Goal: Answer question/provide support: Share knowledge or assist other users

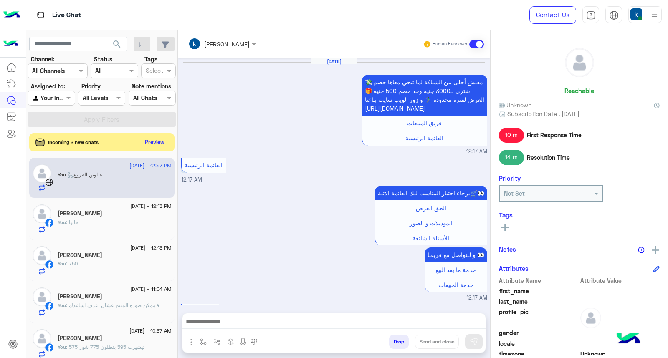
click at [154, 141] on button "Preview" at bounding box center [155, 142] width 27 height 12
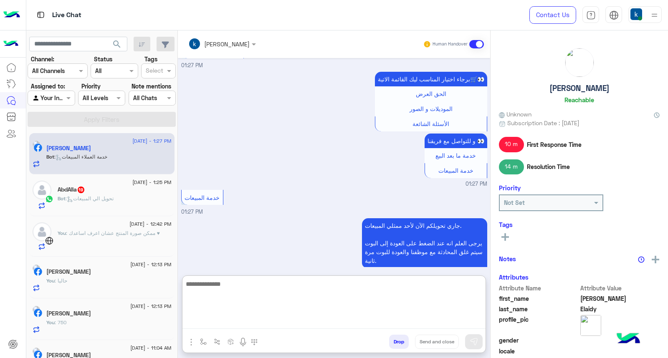
click at [234, 321] on textarea at bounding box center [333, 304] width 303 height 50
paste textarea "**********"
type textarea "**********"
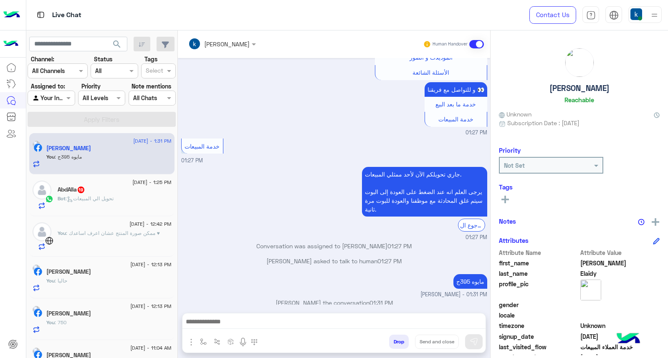
scroll to position [760, 0]
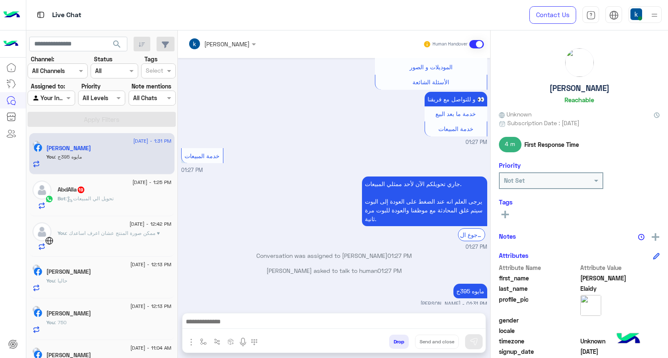
click at [276, 316] on div at bounding box center [333, 323] width 303 height 21
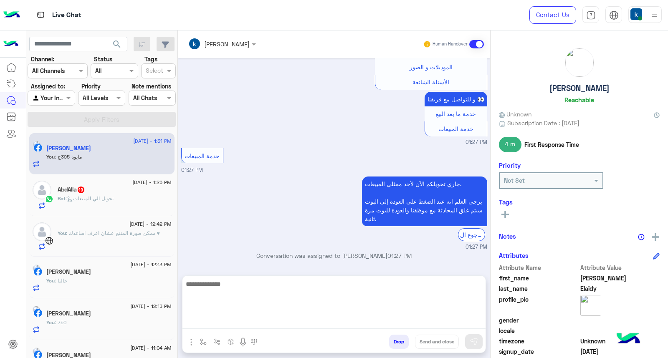
drag, startPoint x: 274, startPoint y: 323, endPoint x: 268, endPoint y: 309, distance: 15.1
click at [274, 323] on textarea at bounding box center [333, 304] width 303 height 50
paste textarea "**********"
type textarea "**********"
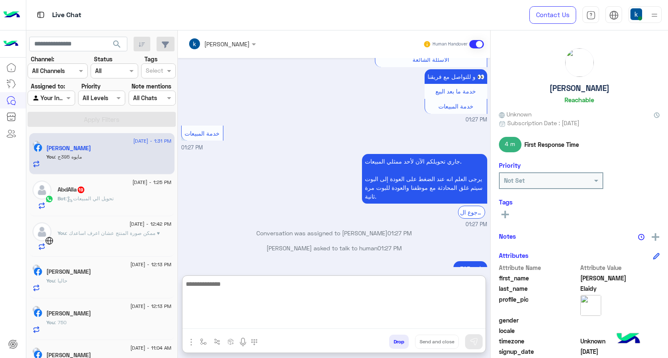
scroll to position [819, 0]
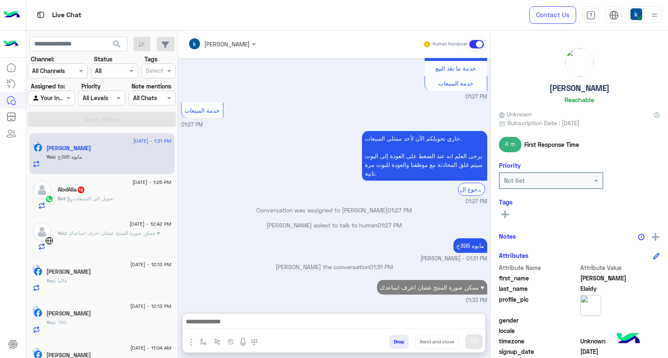
click at [110, 199] on span ": تحويل الي المبيعات" at bounding box center [90, 198] width 48 height 6
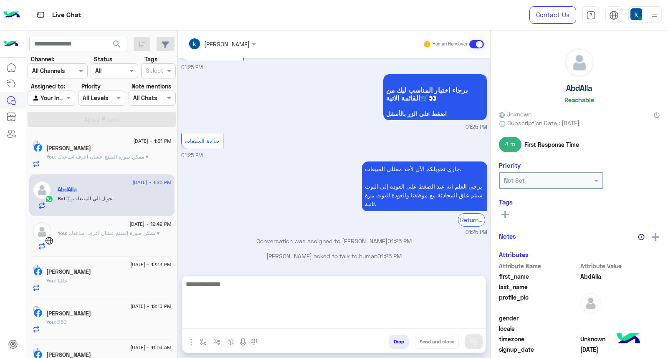
click at [235, 324] on textarea at bounding box center [333, 304] width 303 height 50
paste textarea "**********"
type textarea "**********"
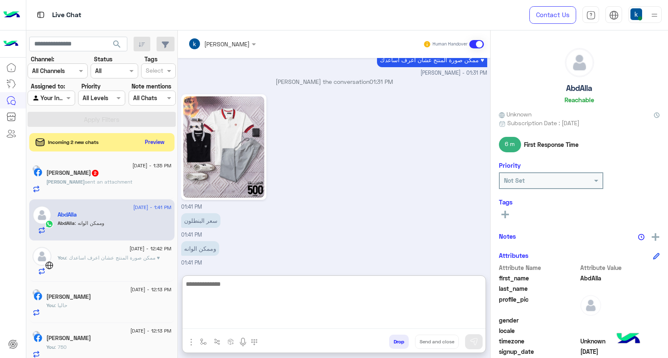
scroll to position [1226, 0]
click at [236, 292] on textarea at bounding box center [333, 304] width 303 height 50
paste textarea "**********"
type textarea "**********"
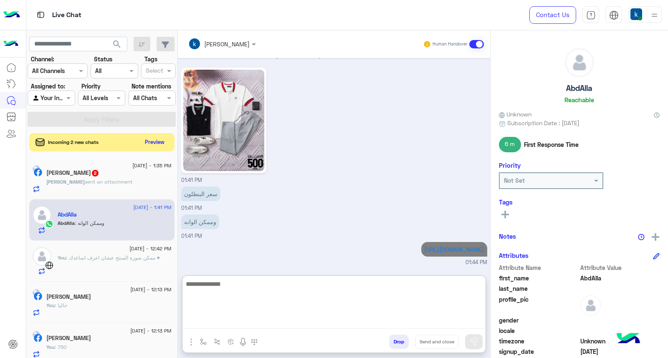
scroll to position [1288, 0]
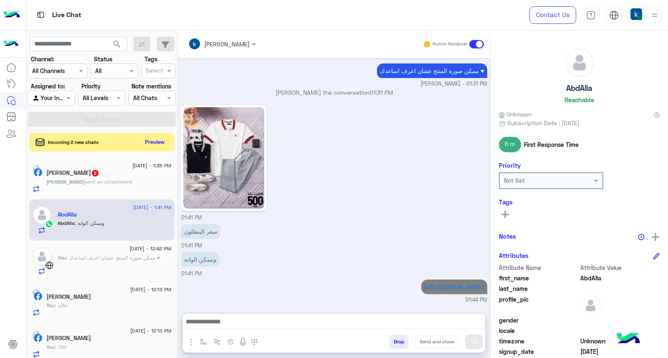
click at [124, 177] on div "Ahmed Elaidy 2" at bounding box center [108, 173] width 125 height 9
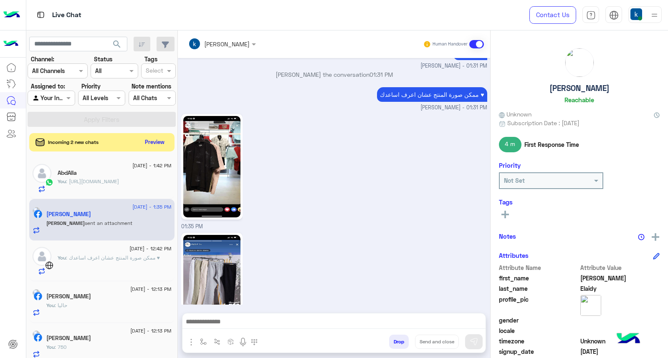
scroll to position [749, 0]
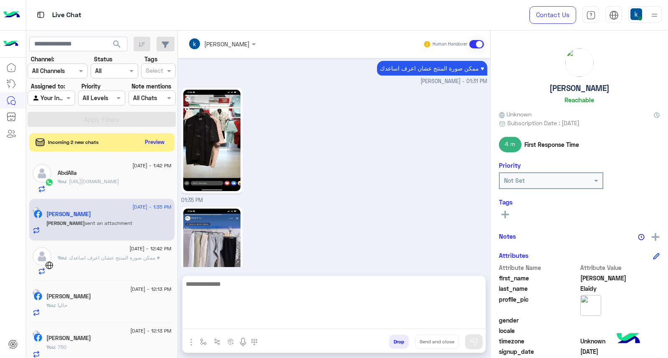
click at [253, 320] on textarea at bounding box center [333, 304] width 303 height 50
type textarea "*********"
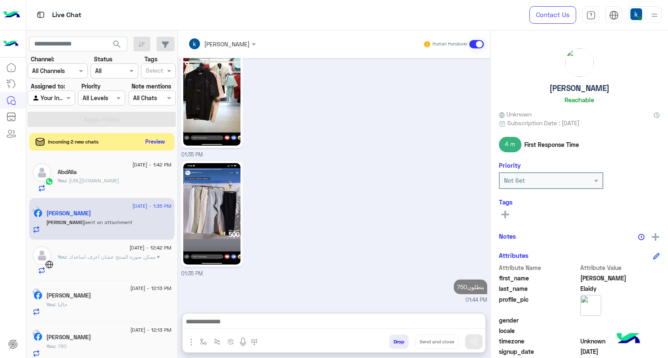
click at [168, 141] on button "Preview" at bounding box center [155, 141] width 26 height 11
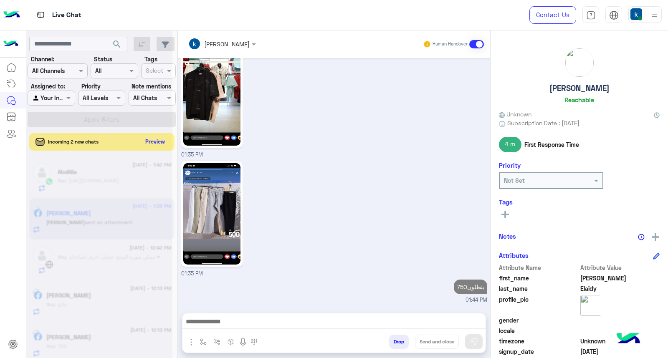
scroll to position [775, 0]
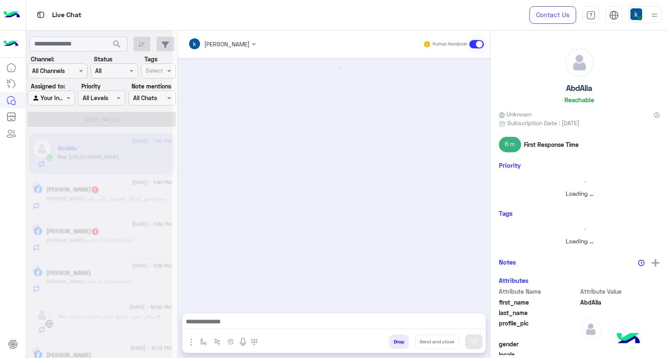
scroll to position [913, 0]
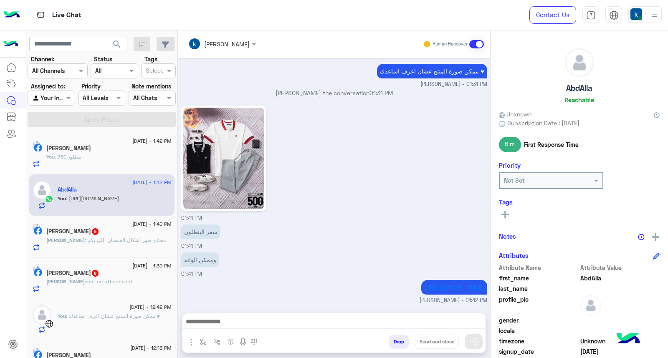
click at [137, 245] on div "Ahmed : محتاج صور أشكال القمصان اللي بكم" at bounding box center [108, 244] width 125 height 15
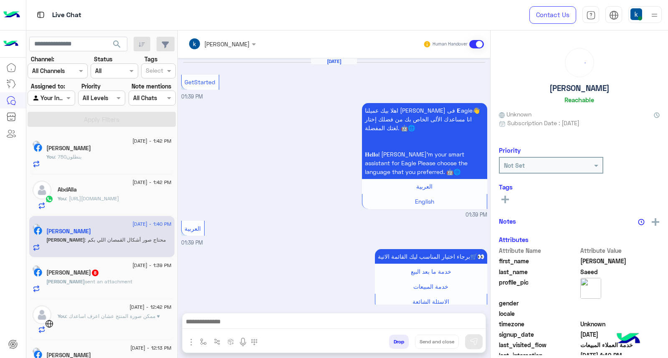
scroll to position [298, 0]
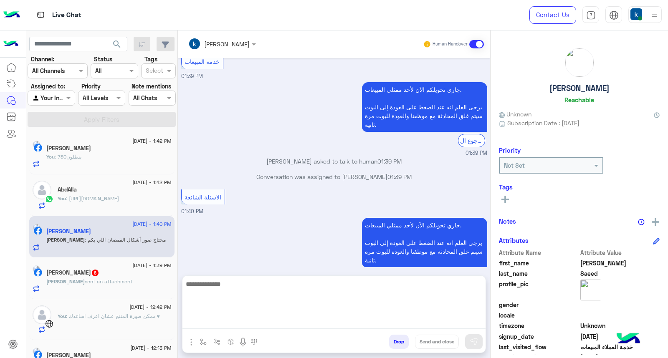
click at [253, 321] on textarea at bounding box center [333, 304] width 303 height 50
paste textarea "**********"
type textarea "**********"
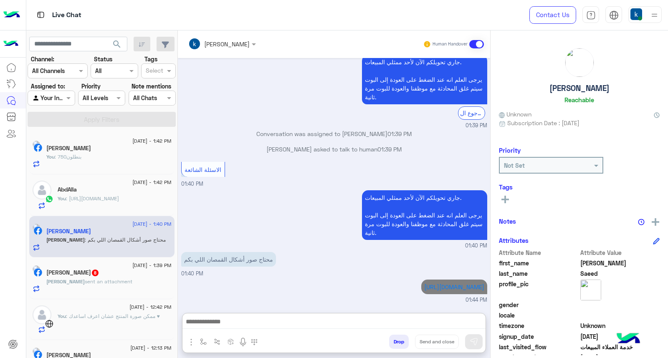
click at [127, 280] on div "احمد sent an attachment" at bounding box center [108, 285] width 125 height 15
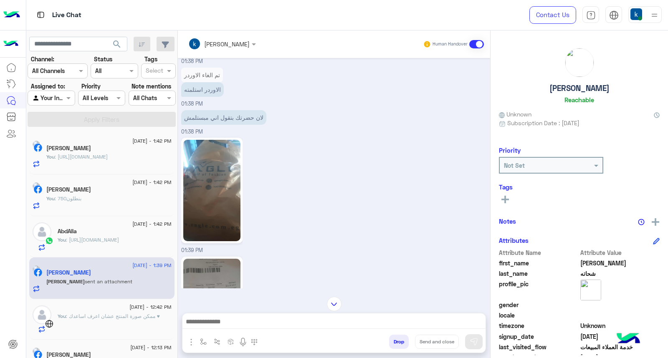
scroll to position [814, 0]
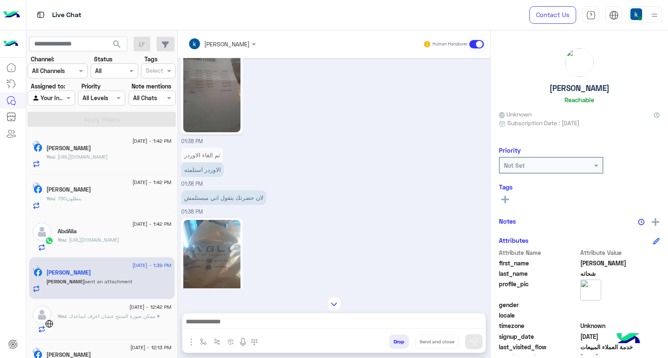
click at [234, 44] on input "text" at bounding box center [210, 44] width 45 height 9
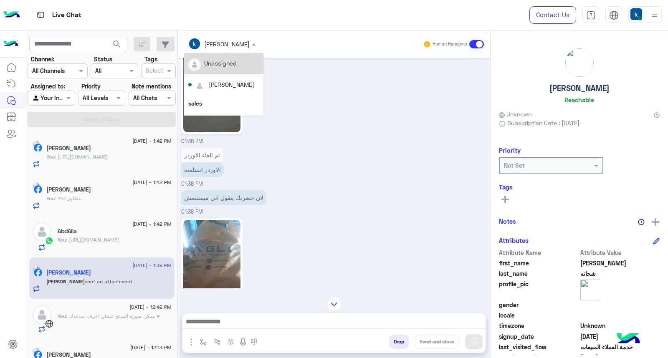
click at [378, 146] on div "تم الغاء الاوردر الاوردر استلمته 01:38 PM" at bounding box center [334, 167] width 306 height 43
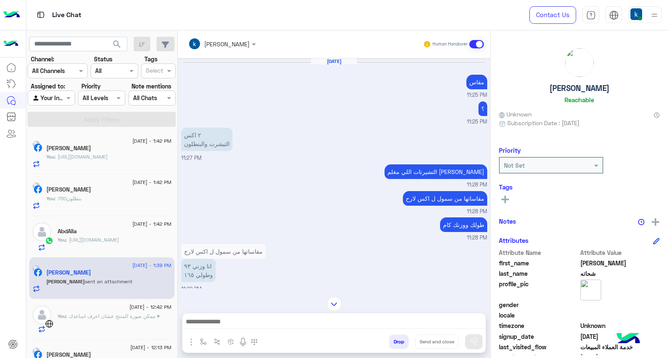
scroll to position [668, 0]
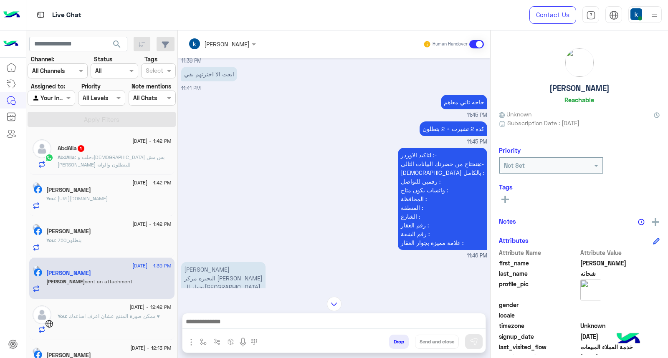
click at [134, 157] on span ": دخلت والله بس مش عارف اول للبنطلون والوانه" at bounding box center [111, 161] width 107 height 14
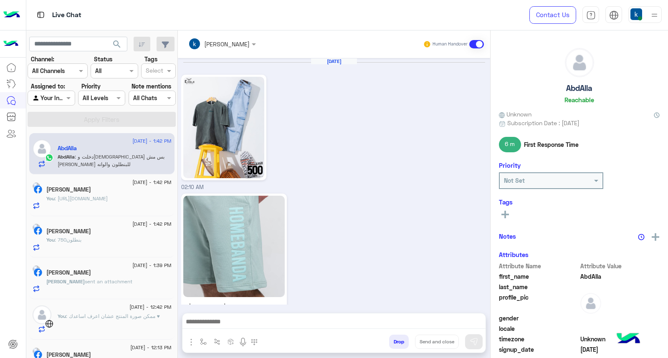
scroll to position [821, 0]
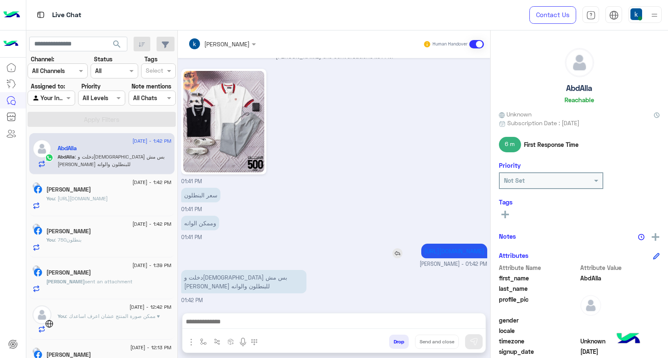
click at [421, 245] on p "https://eagle.com.eg/products/pants-jogger-basic-jo-417-s25?_pos=1&_psq=JO-417-…" at bounding box center [454, 251] width 66 height 15
click at [424, 248] on link "https://eagle.com.eg/products/pants-jogger-basic-jo-417-s25?_pos=1&_psq=JO-417-…" at bounding box center [454, 251] width 60 height 7
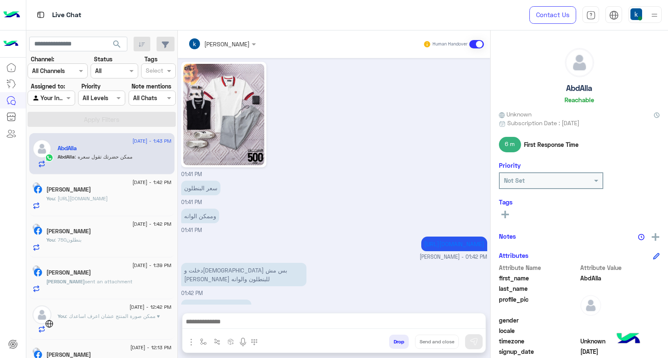
click at [240, 330] on div at bounding box center [333, 323] width 303 height 21
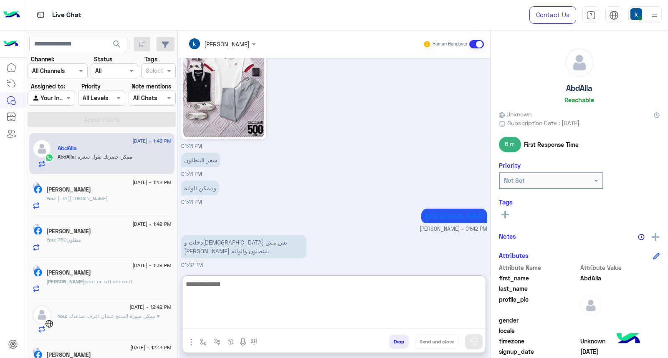
click at [244, 322] on textarea at bounding box center [333, 304] width 303 height 50
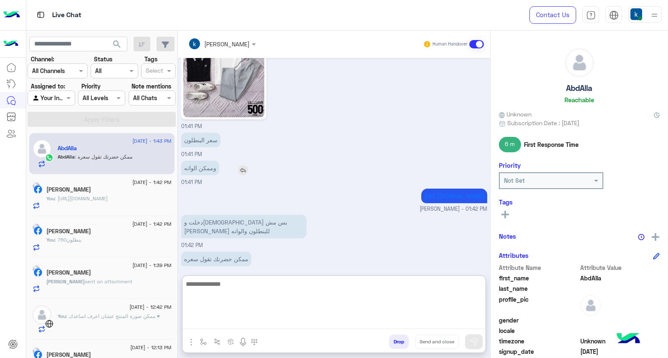
scroll to position [887, 0]
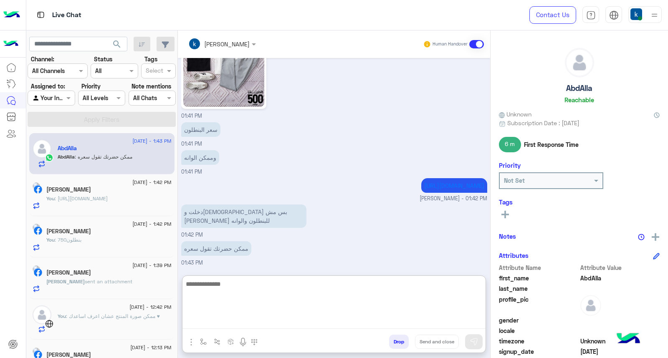
click at [220, 298] on textarea at bounding box center [333, 304] width 303 height 50
type textarea "***"
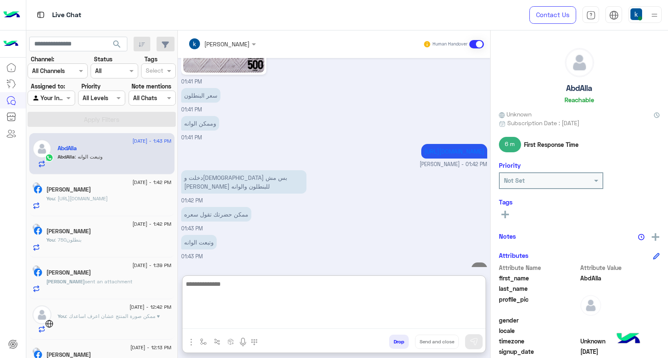
scroll to position [941, 0]
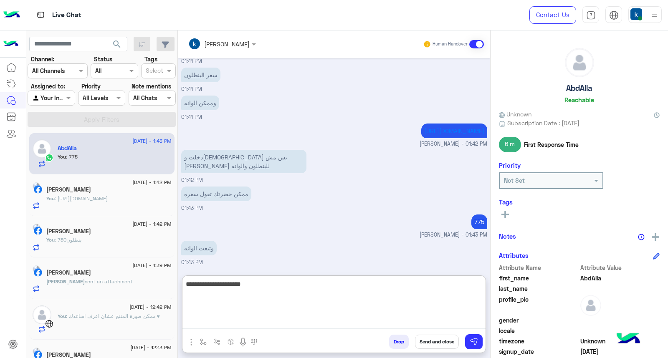
type textarea "**********"
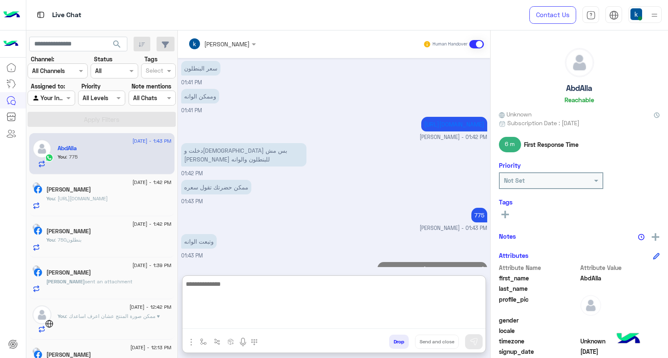
scroll to position [968, 0]
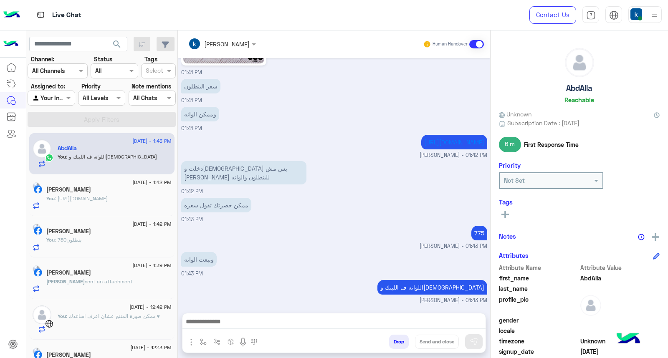
click at [89, 278] on span "sent an attachment" at bounding box center [109, 281] width 48 height 6
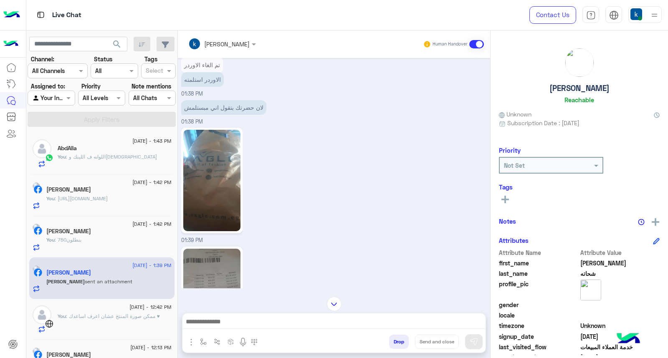
scroll to position [814, 0]
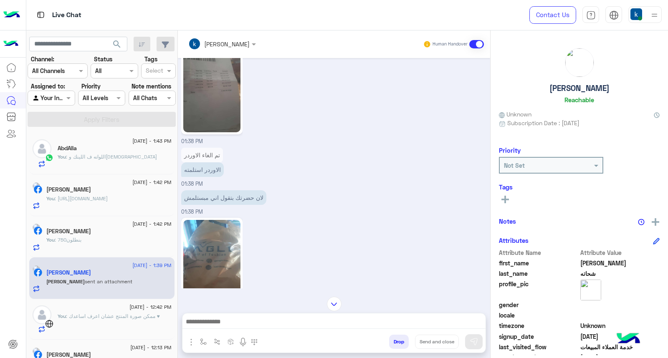
click at [399, 344] on button "Drop" at bounding box center [399, 342] width 20 height 14
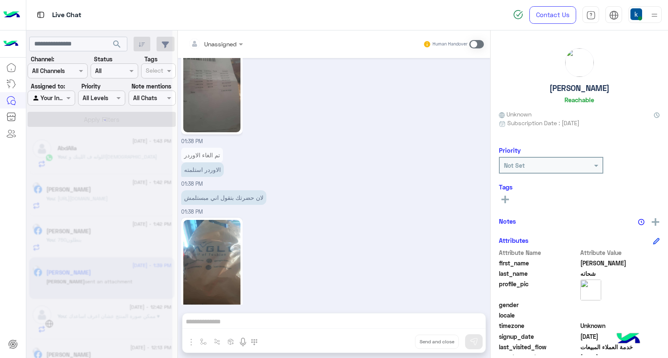
scroll to position [968, 0]
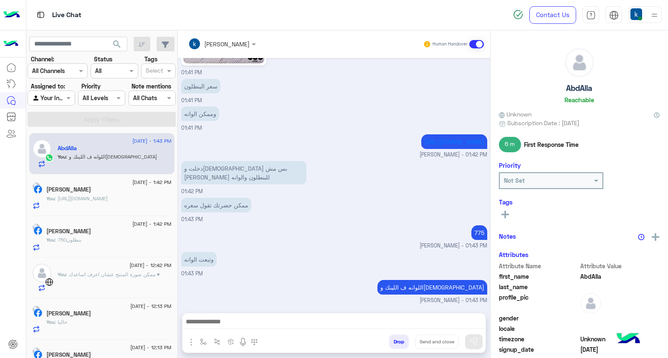
scroll to position [696, 0]
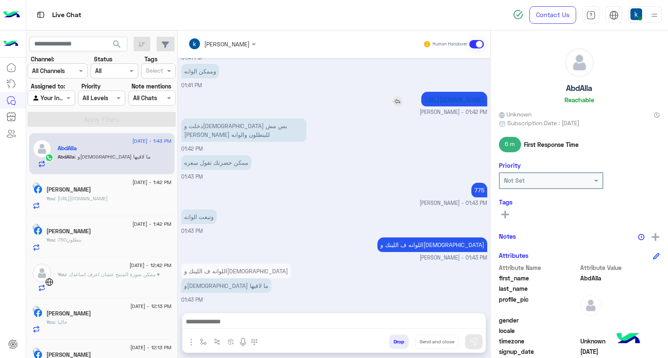
click at [424, 97] on link "https://eagle.com.eg/products/pants-jogger-basic-jo-417-s25?_pos=1&_psq=JO-417-…" at bounding box center [454, 99] width 60 height 7
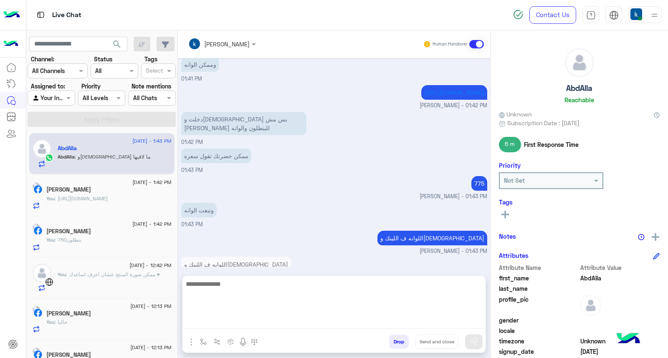
click at [213, 329] on textarea at bounding box center [333, 304] width 303 height 50
paste textarea "**********"
type textarea "**********"
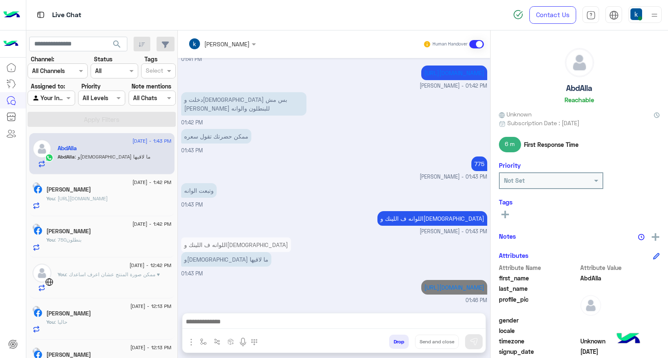
scroll to position [758, 0]
click at [424, 284] on link "https://eagle.com.eg/products/pants-jogger-basic-jo-417-s25?_pos=1&_psq=JO-417-…" at bounding box center [454, 287] width 60 height 7
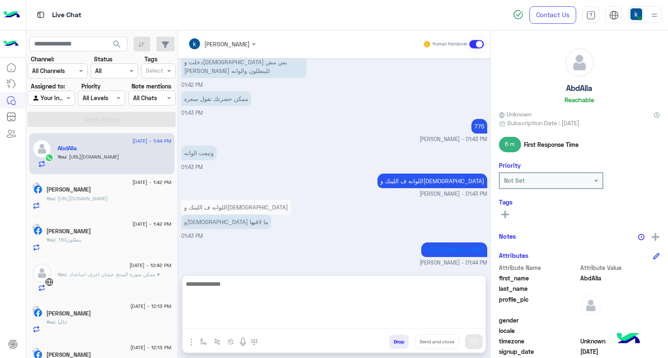
click at [251, 318] on textarea at bounding box center [333, 304] width 303 height 50
paste textarea "**********"
type textarea "**********"
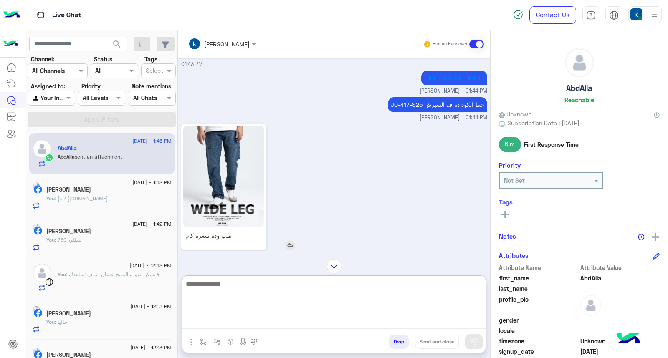
scroll to position [972, 0]
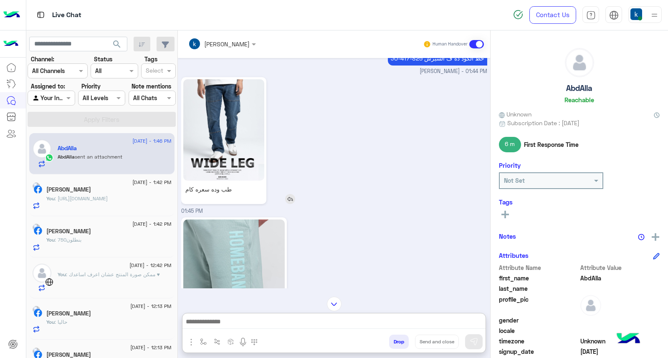
click at [251, 181] on img at bounding box center [223, 129] width 81 height 101
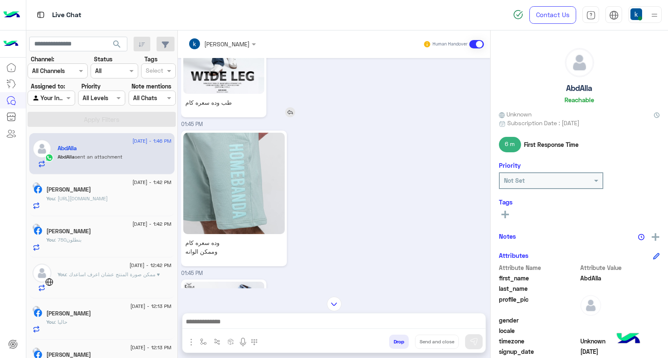
scroll to position [991, 0]
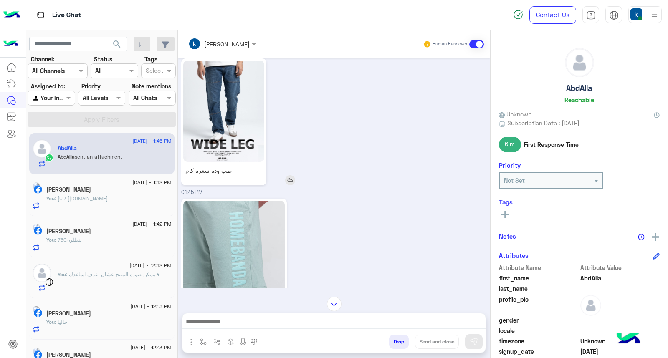
click at [241, 155] on img at bounding box center [223, 111] width 81 height 101
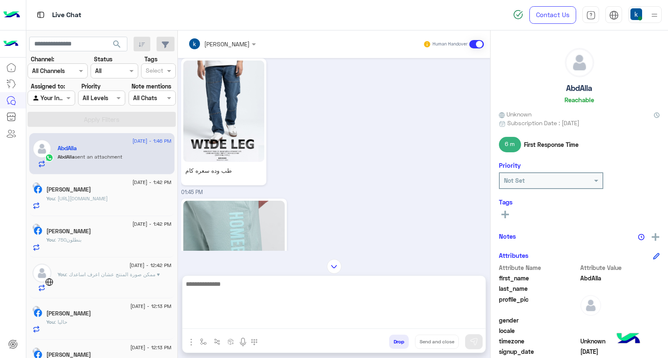
click at [273, 321] on textarea at bounding box center [333, 304] width 303 height 50
type textarea "**********"
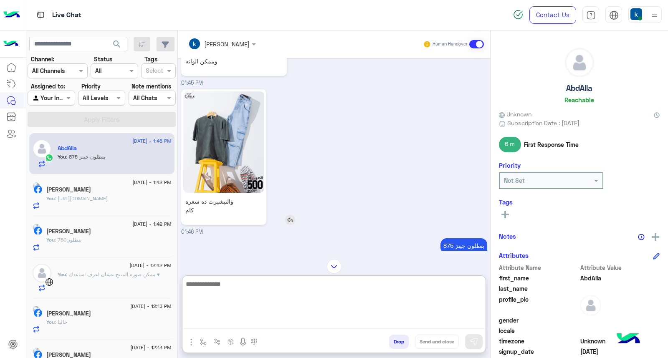
scroll to position [1017, 0]
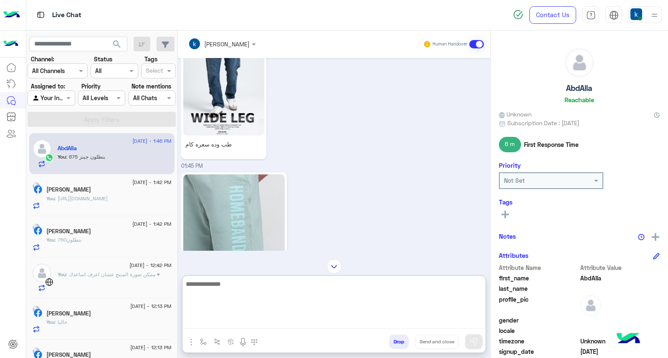
click at [229, 312] on textarea at bounding box center [333, 304] width 303 height 50
type textarea "*******"
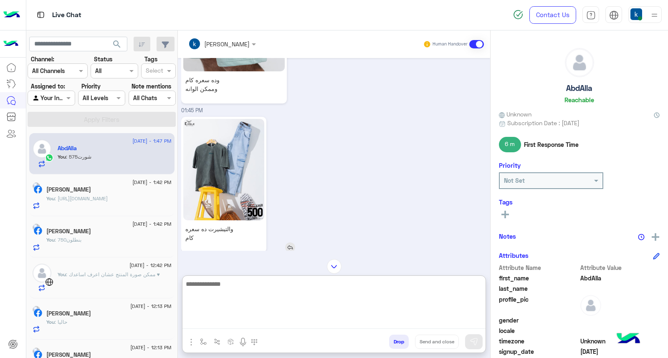
scroll to position [1259, 0]
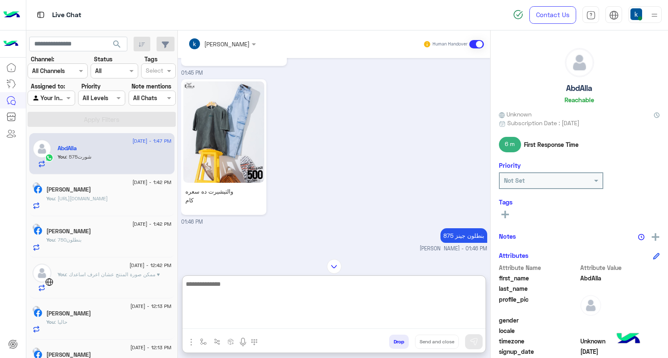
click at [222, 312] on textarea at bounding box center [333, 304] width 303 height 50
paste textarea "**********"
type textarea "**********"
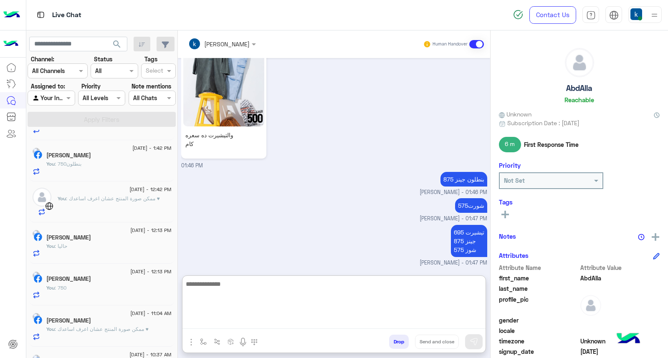
scroll to position [106, 0]
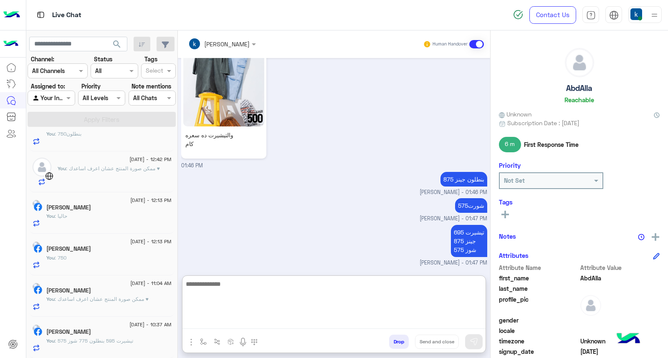
click at [101, 345] on div "You : تيشيرت 595 بنطلون 775 شوز 575" at bounding box center [108, 344] width 125 height 15
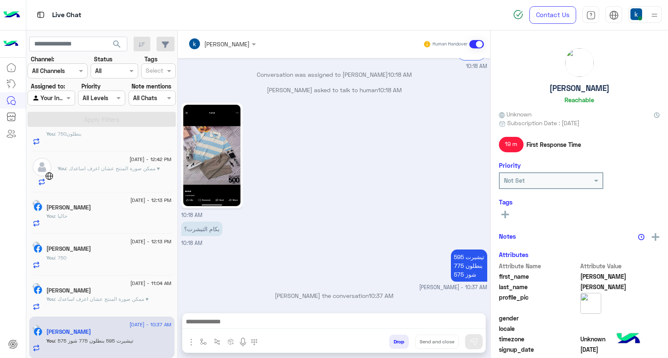
click at [395, 337] on button "Drop" at bounding box center [399, 342] width 20 height 14
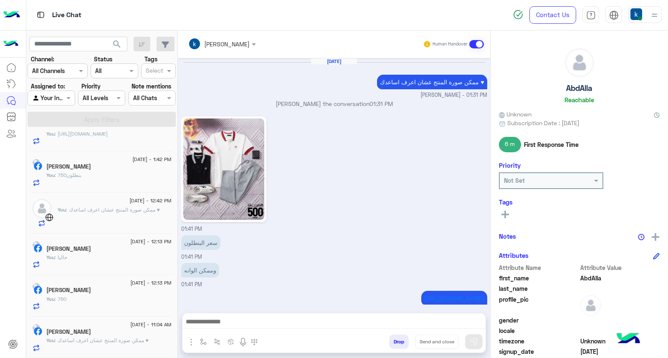
scroll to position [847, 0]
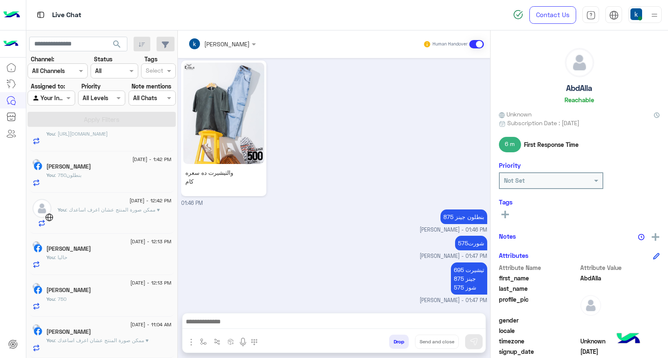
click at [126, 334] on div "Abdelrahman Taher" at bounding box center [108, 333] width 125 height 9
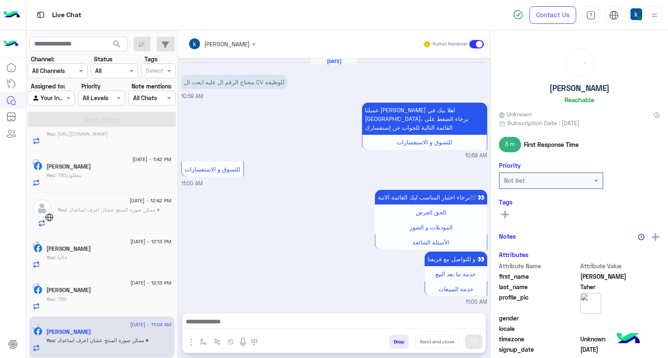
scroll to position [368, 0]
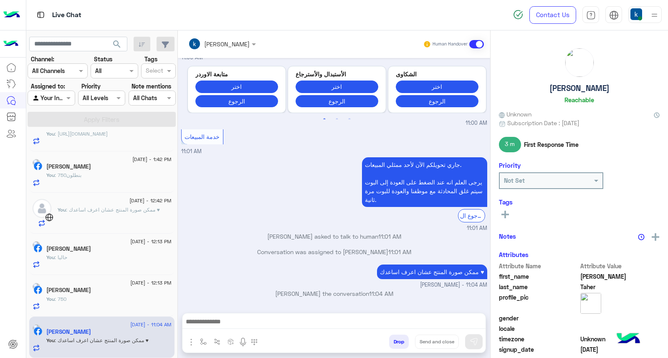
click at [394, 341] on button "Drop" at bounding box center [399, 342] width 20 height 14
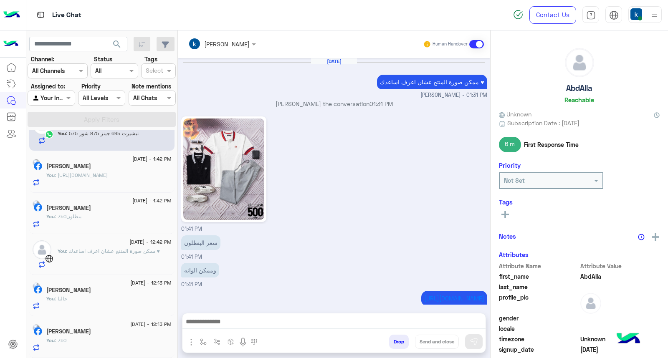
scroll to position [847, 0]
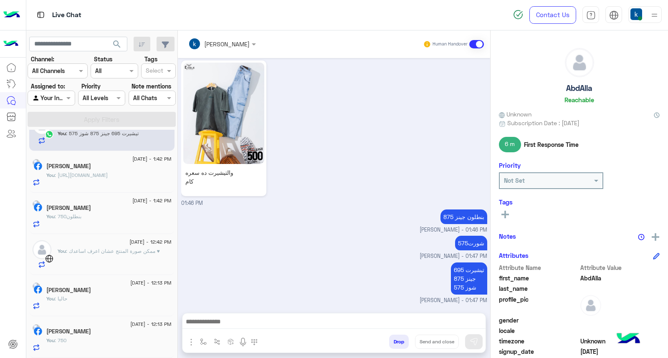
click at [99, 335] on div "احمد رزق" at bounding box center [108, 332] width 125 height 9
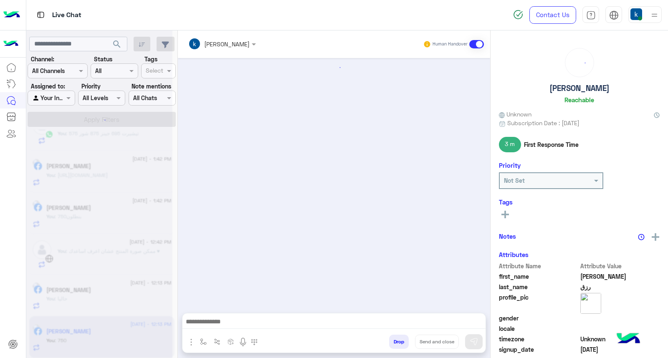
scroll to position [955, 0]
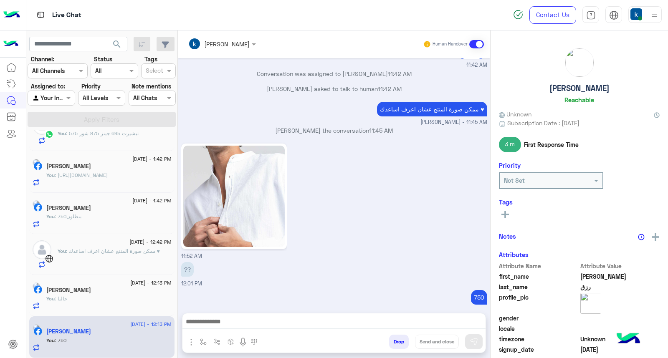
click at [394, 344] on button "Drop" at bounding box center [399, 342] width 20 height 14
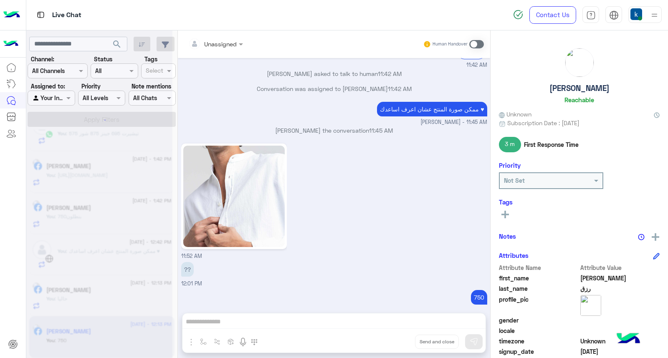
scroll to position [970, 0]
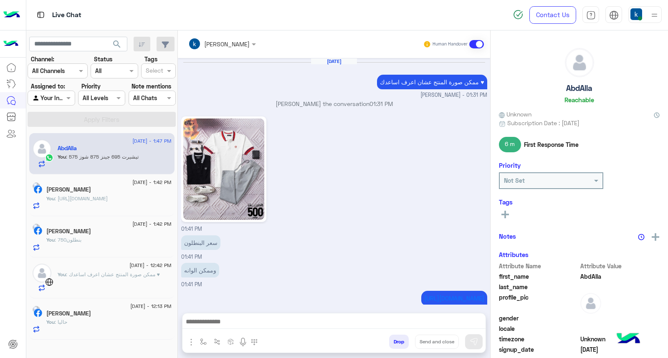
click at [97, 329] on div "You : حاليا" at bounding box center [108, 325] width 125 height 15
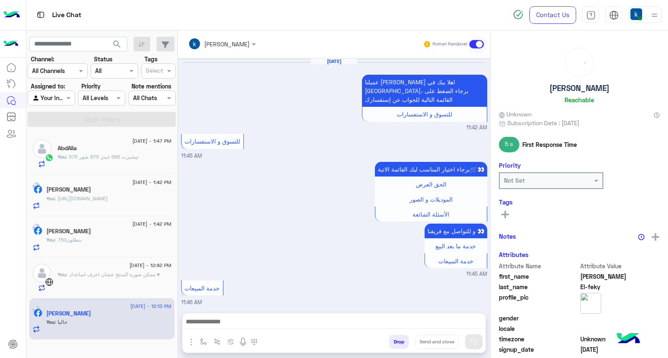
scroll to position [631, 0]
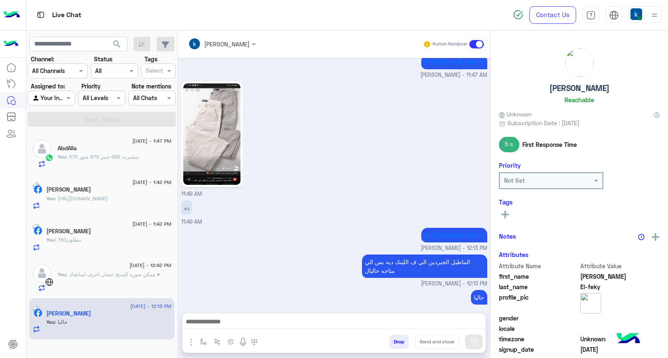
click at [393, 341] on button "Drop" at bounding box center [399, 342] width 20 height 14
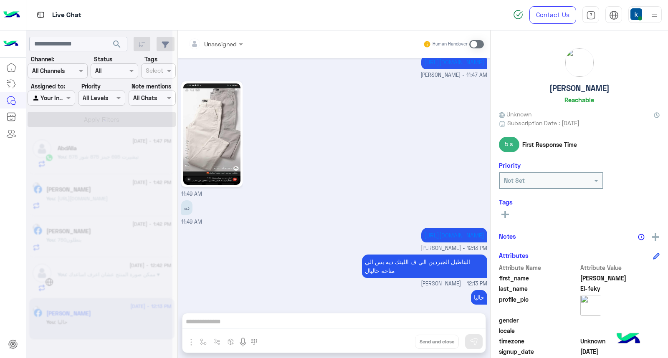
scroll to position [646, 0]
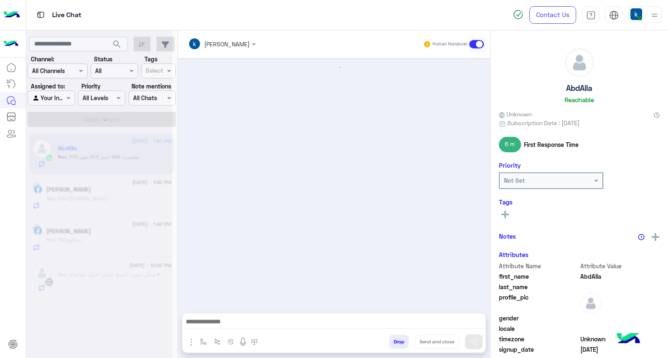
scroll to position [847, 0]
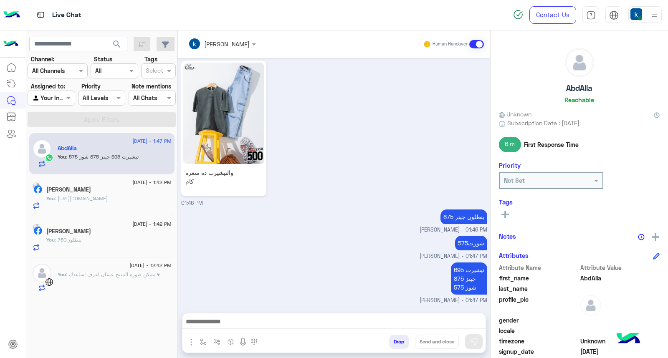
click at [96, 279] on div "You : ممكن صورة المنتج عشان اعرف اساعدك ♥" at bounding box center [115, 281] width 114 height 21
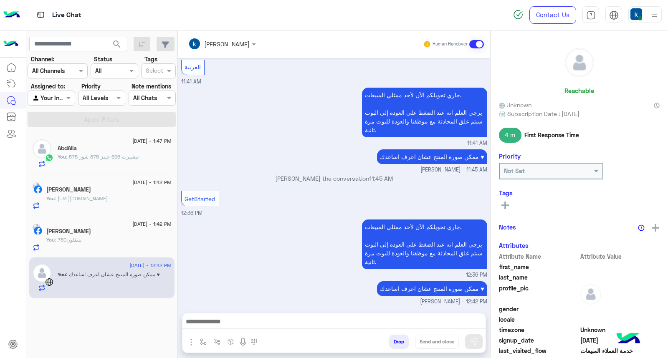
click at [397, 344] on button "Drop" at bounding box center [399, 342] width 20 height 14
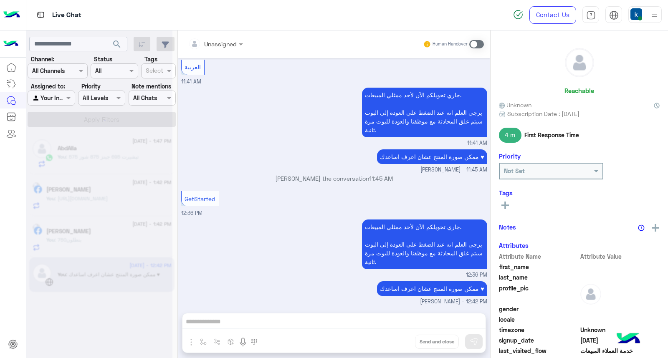
scroll to position [763, 0]
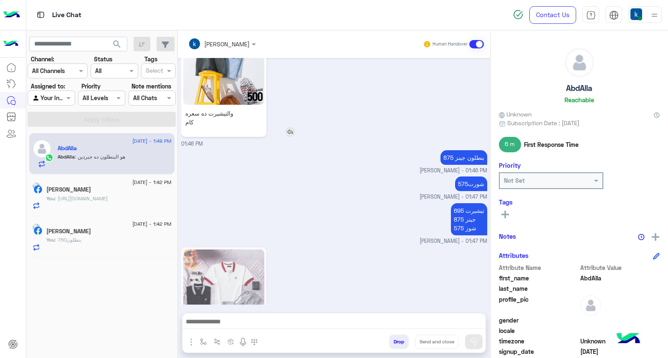
scroll to position [980, 0]
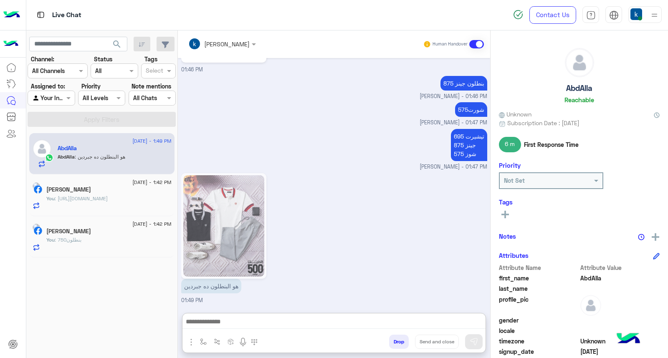
click at [243, 325] on textarea at bounding box center [333, 322] width 303 height 13
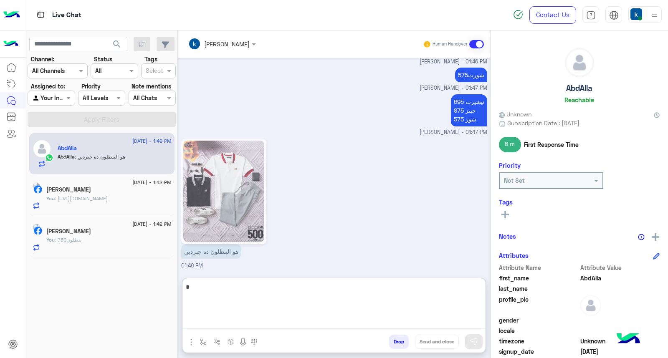
type textarea "**"
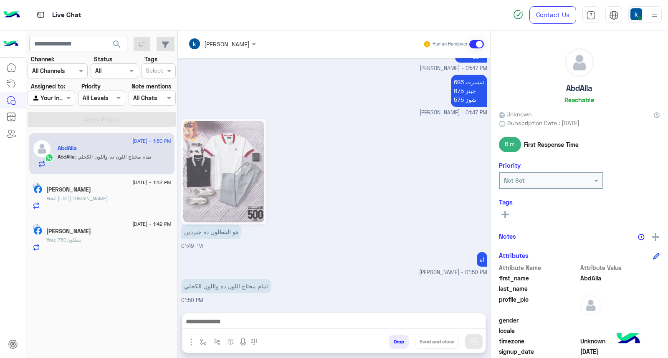
scroll to position [1034, 0]
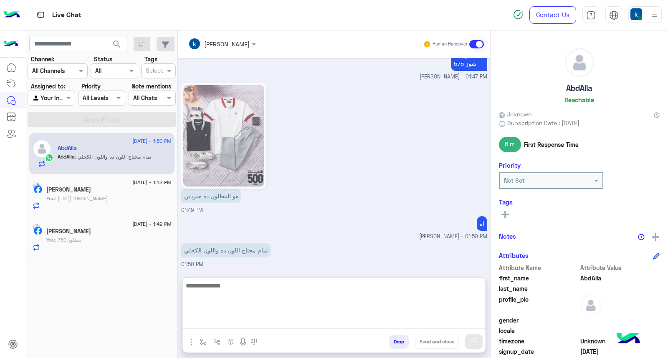
click at [214, 312] on textarea at bounding box center [333, 305] width 303 height 48
click at [190, 341] on img "button" at bounding box center [191, 342] width 10 height 10
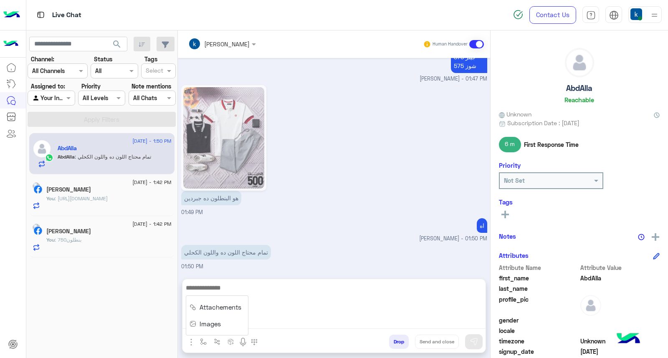
scroll to position [1034, 0]
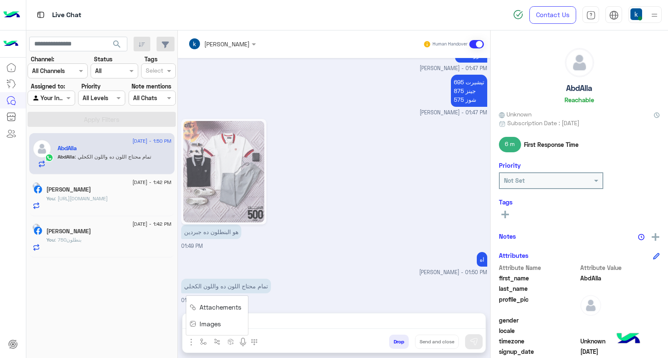
click at [201, 323] on span "Images" at bounding box center [210, 324] width 21 height 10
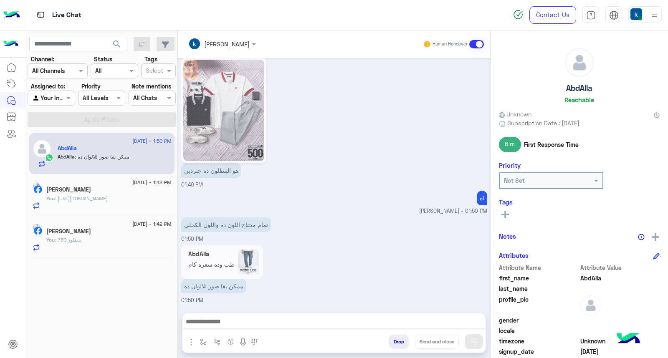
click at [342, 186] on div "هو البنطلون ده جبردين 01:49 PM" at bounding box center [334, 123] width 306 height 134
click at [191, 336] on button "button" at bounding box center [191, 341] width 11 height 11
click at [198, 327] on button "Images" at bounding box center [206, 324] width 41 height 17
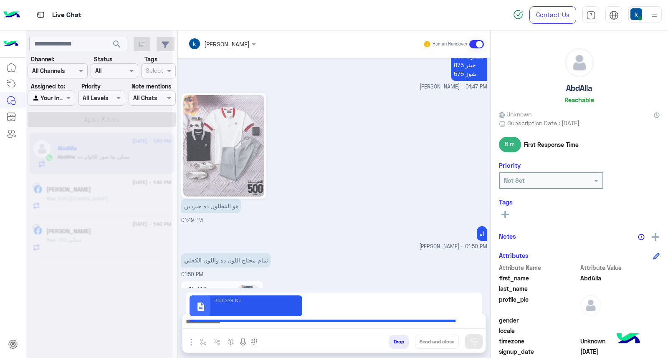
scroll to position [957, 0]
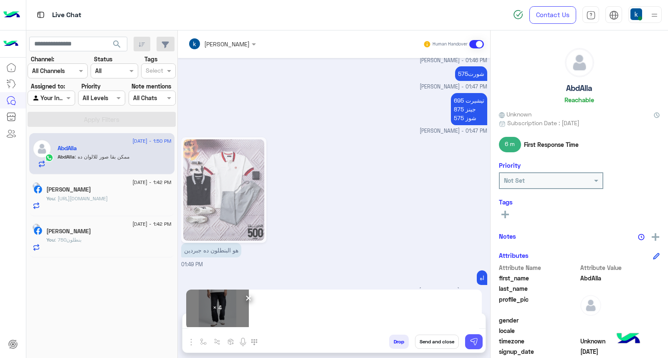
click at [478, 340] on button at bounding box center [474, 341] width 18 height 15
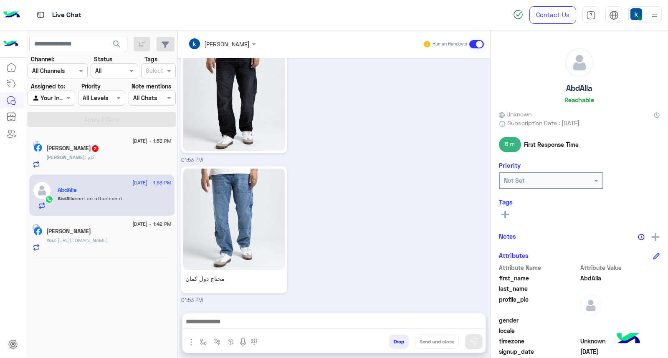
scroll to position [1835, 0]
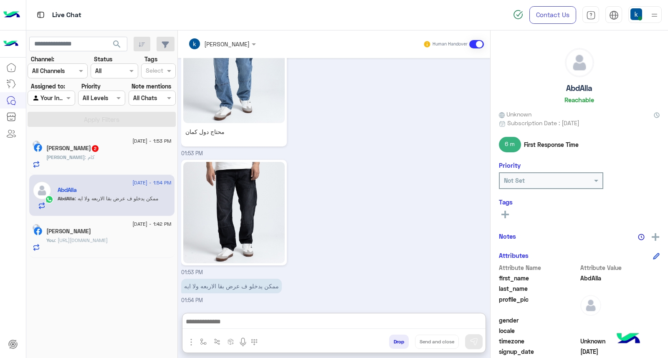
click at [235, 318] on textarea at bounding box center [333, 322] width 303 height 13
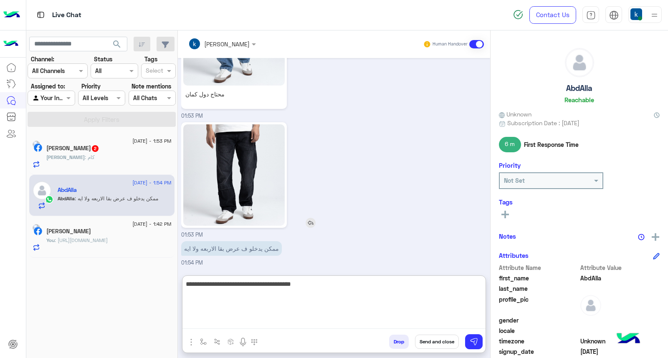
type textarea "**********"
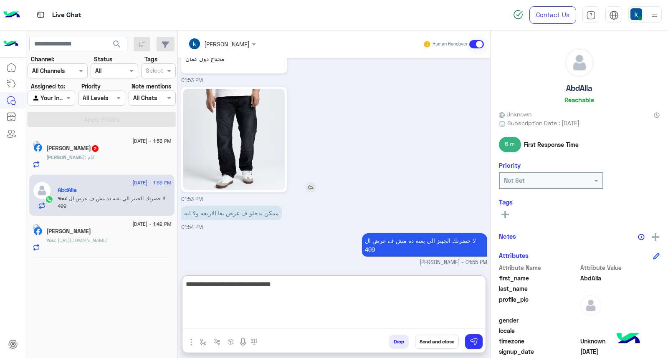
type textarea "**********"
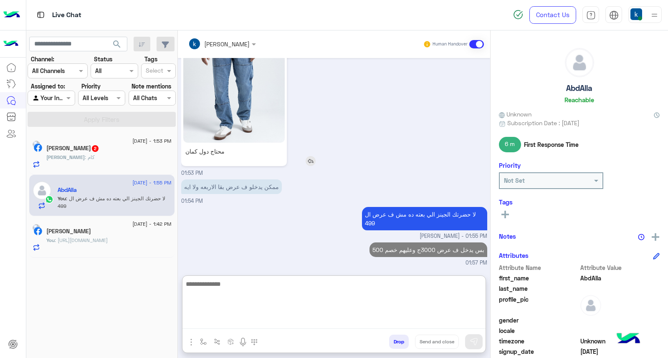
scroll to position [1926, 0]
click at [83, 160] on p "Ahmed : كام" at bounding box center [70, 158] width 48 height 8
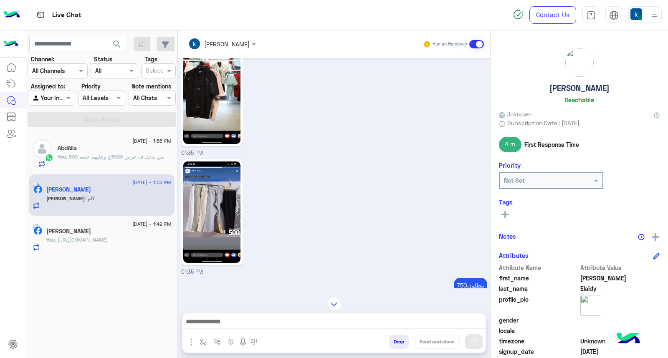
scroll to position [657, 0]
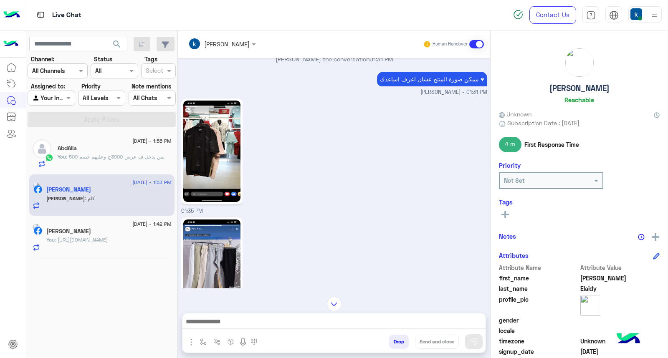
click at [216, 134] on img at bounding box center [211, 151] width 57 height 101
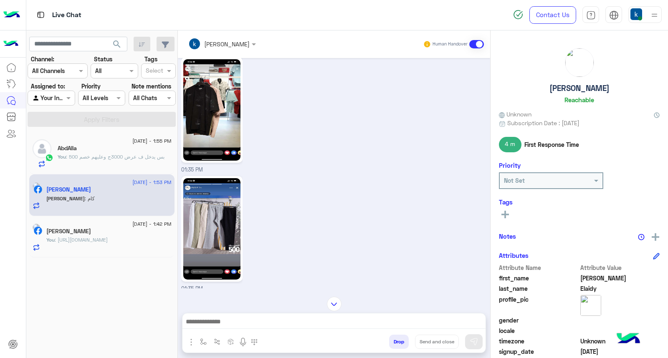
scroll to position [657, 0]
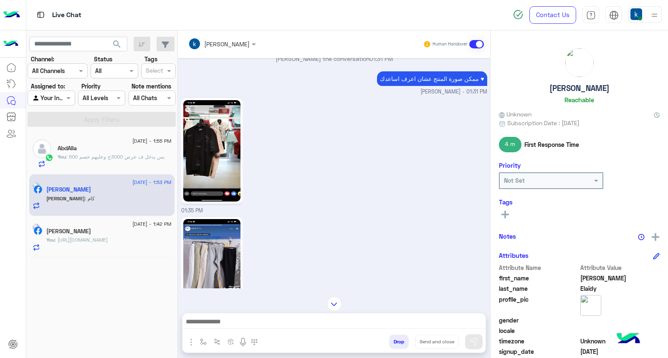
click at [210, 128] on img at bounding box center [211, 150] width 57 height 101
click at [136, 151] on div "AbdAlla 2" at bounding box center [115, 149] width 114 height 9
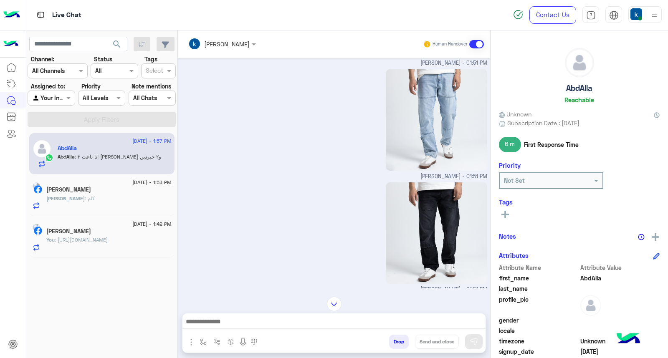
scroll to position [872, 0]
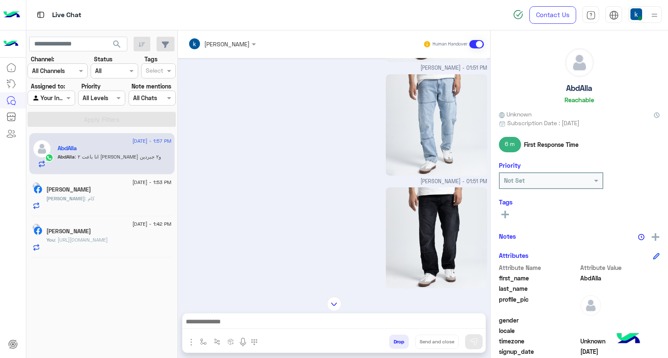
click at [245, 321] on textarea at bounding box center [333, 322] width 303 height 13
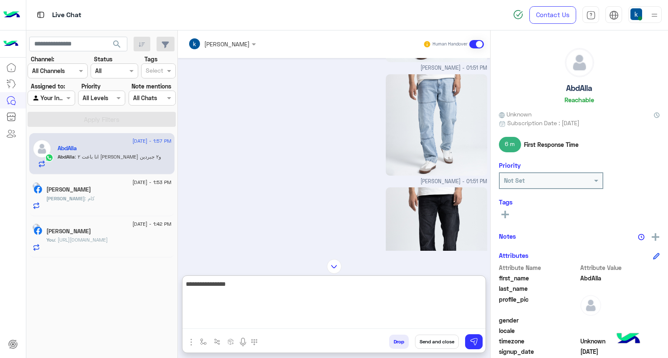
type textarea "**********"
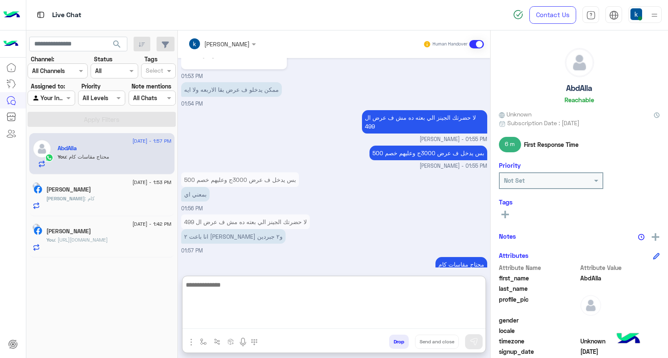
scroll to position [1353, 0]
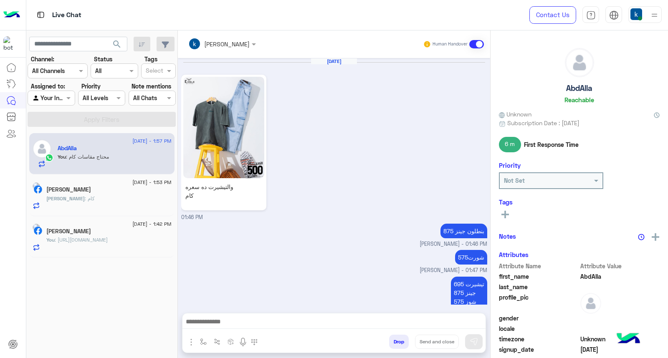
scroll to position [1167, 0]
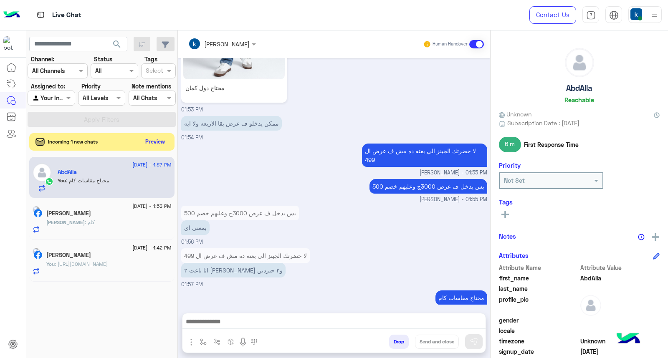
click at [147, 142] on button "Preview" at bounding box center [155, 141] width 26 height 11
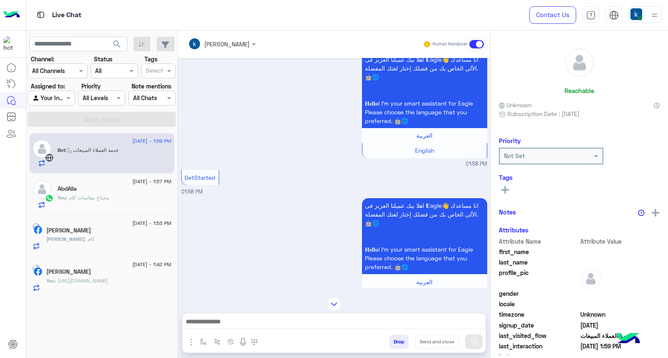
scroll to position [2, 0]
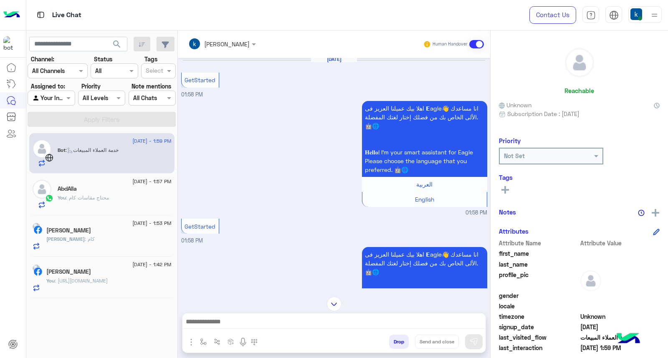
click at [225, 316] on div at bounding box center [333, 323] width 303 height 21
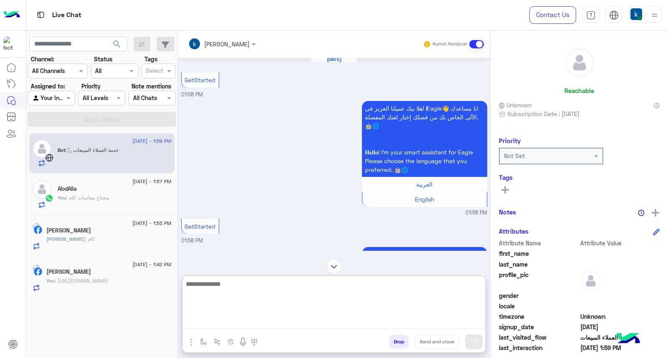
click at [227, 316] on textarea at bounding box center [333, 304] width 303 height 50
paste textarea "**********"
type textarea "**********"
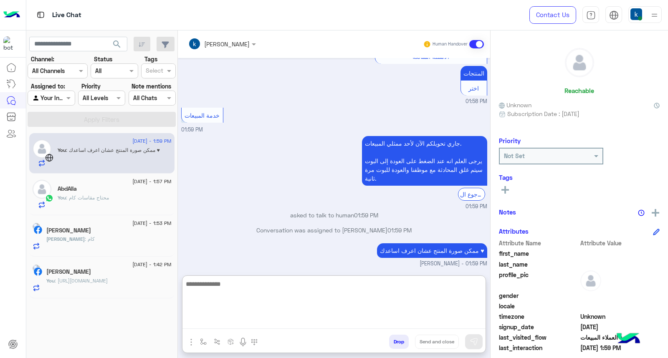
scroll to position [406, 0]
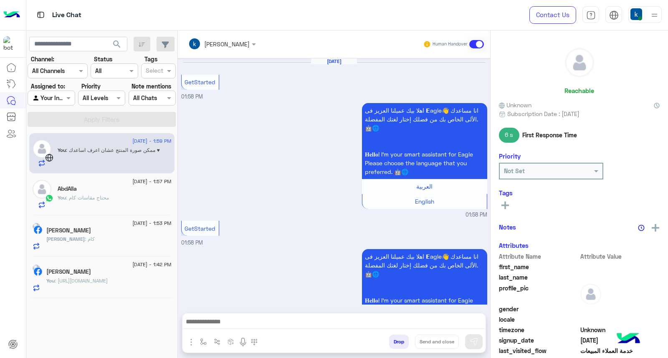
scroll to position [369, 0]
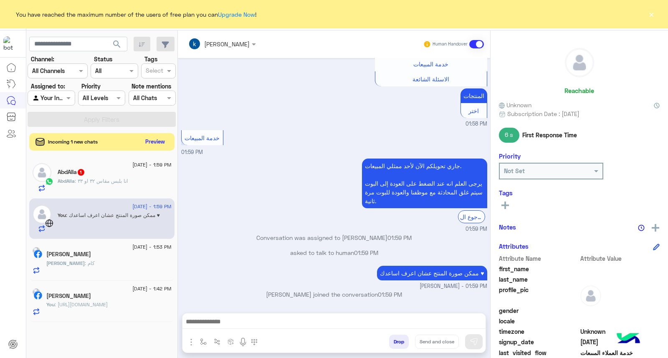
click at [151, 141] on button "Preview" at bounding box center [155, 141] width 26 height 11
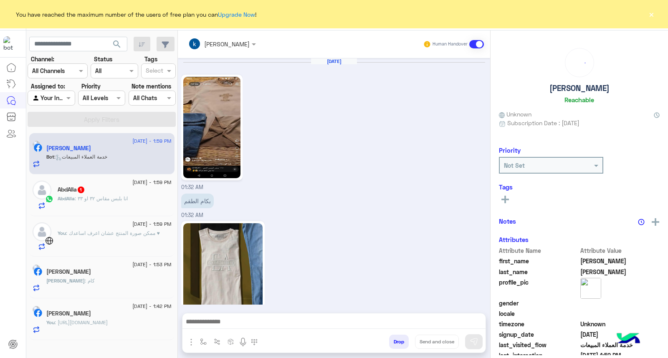
scroll to position [877, 0]
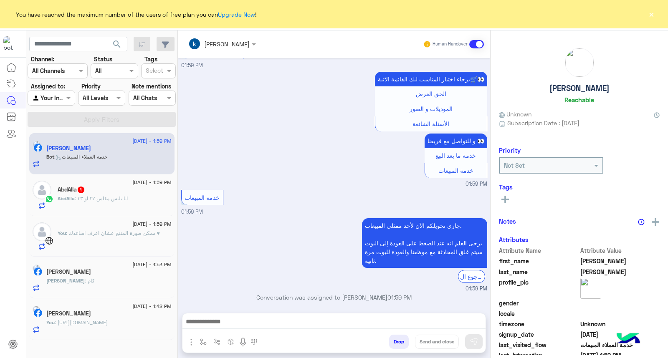
click at [653, 13] on button "×" at bounding box center [651, 14] width 8 height 8
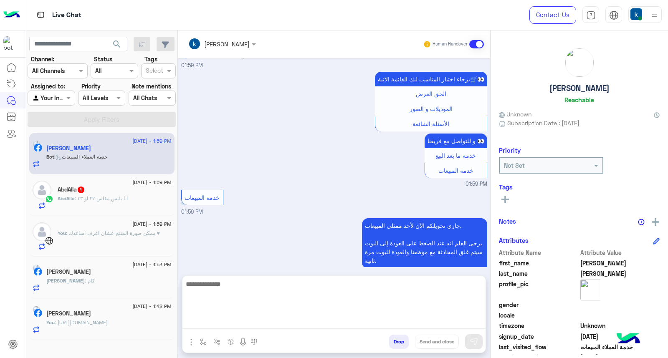
click at [224, 323] on textarea at bounding box center [333, 304] width 303 height 50
paste textarea "**********"
type textarea "**********"
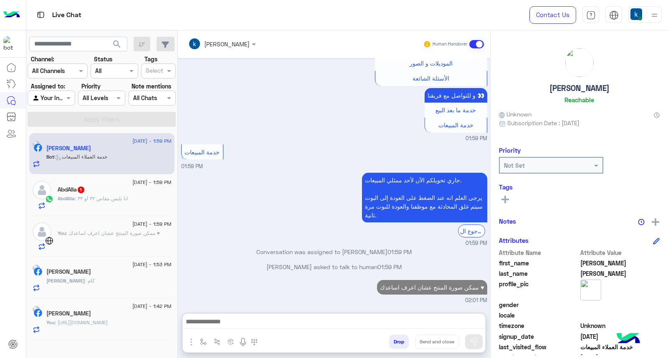
click at [100, 198] on span ": انا بلبس مقاس ٣٢ او ٣٣" at bounding box center [101, 198] width 53 height 6
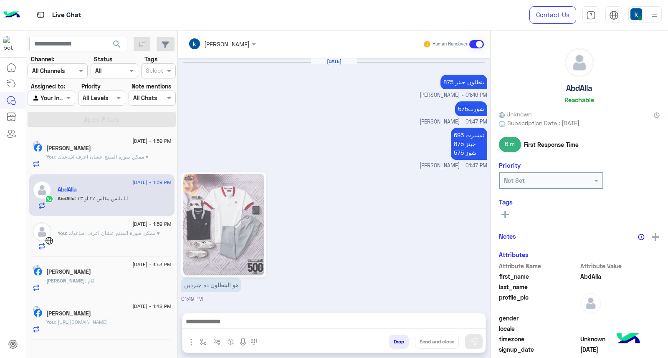
scroll to position [1061, 0]
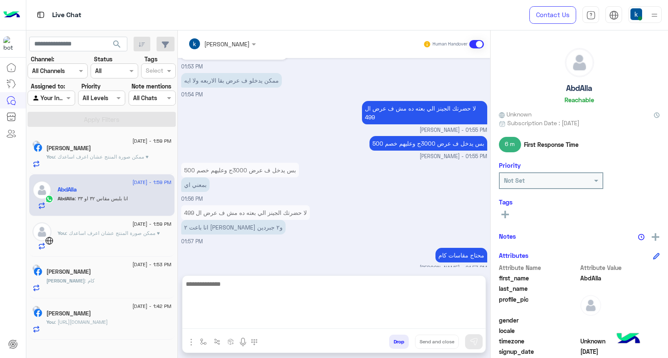
click at [231, 318] on textarea at bounding box center [333, 304] width 303 height 50
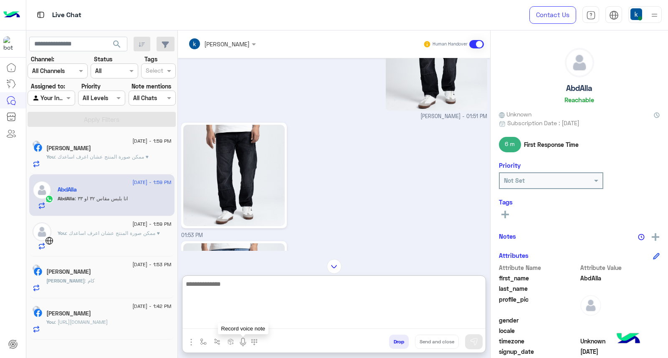
scroll to position [736, 0]
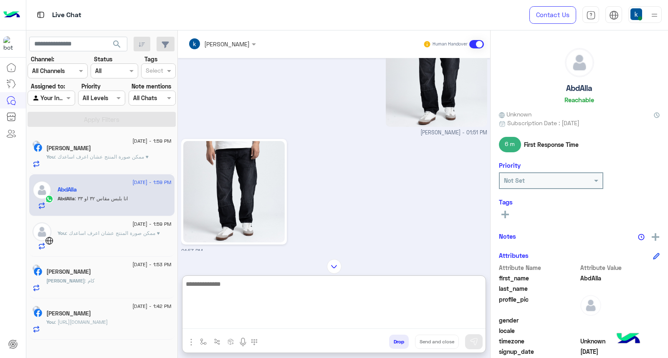
click at [236, 302] on textarea at bounding box center [333, 304] width 303 height 50
type textarea "*"
type textarea "**********"
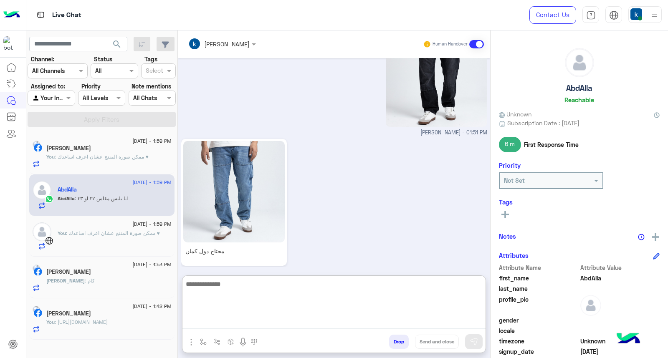
scroll to position [1125, 0]
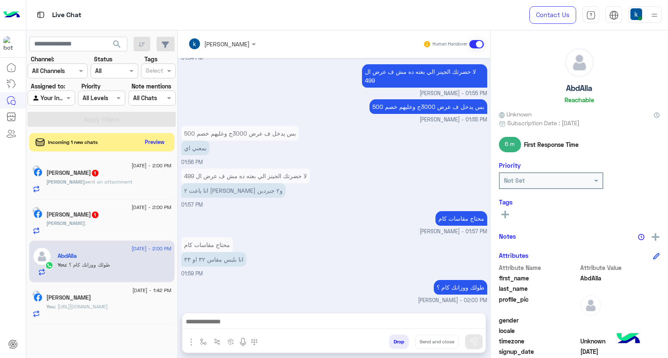
click at [109, 187] on div "Mohamed sent an attachment" at bounding box center [108, 185] width 125 height 15
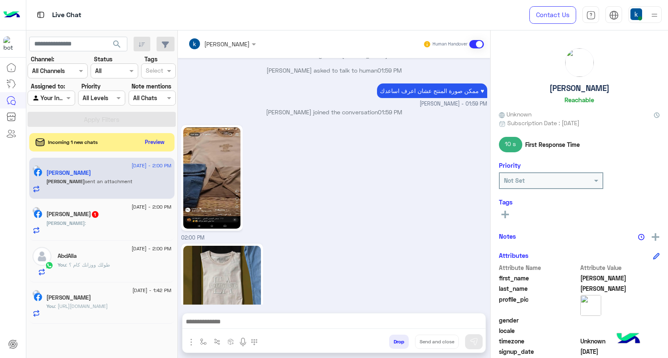
scroll to position [891, 0]
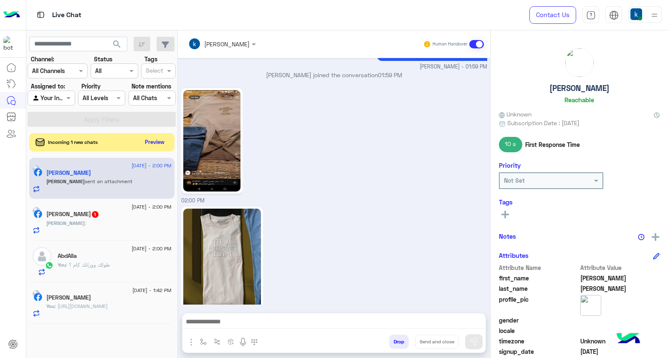
click at [229, 134] on img at bounding box center [211, 140] width 57 height 101
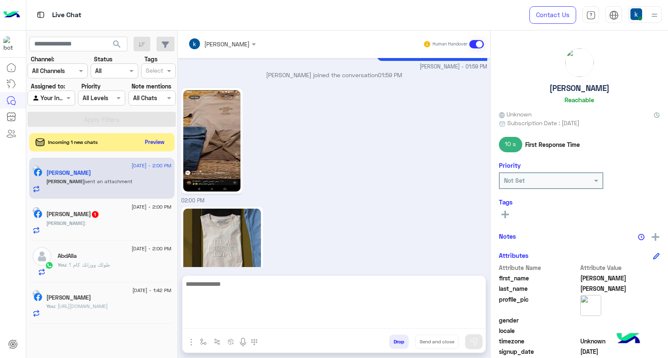
click at [213, 318] on textarea at bounding box center [333, 304] width 303 height 50
click at [218, 319] on textarea at bounding box center [333, 304] width 303 height 50
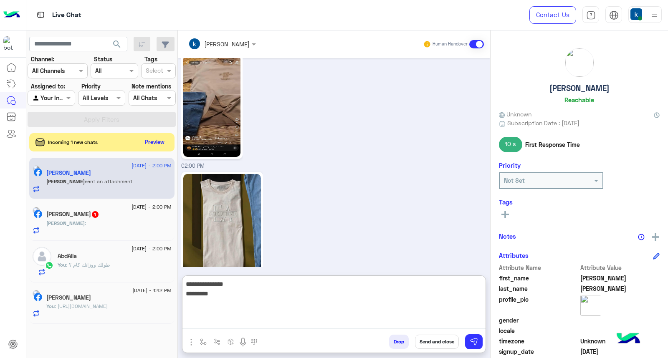
scroll to position [929, 0]
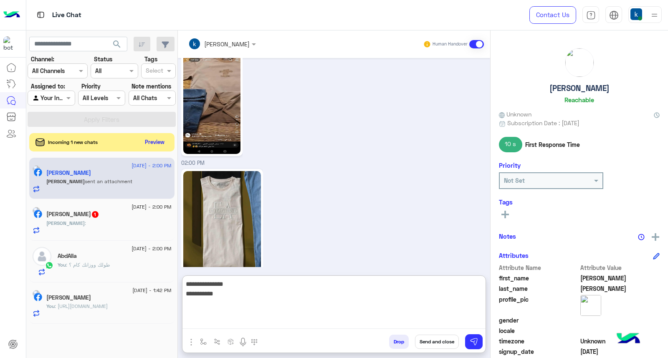
type textarea "**********"
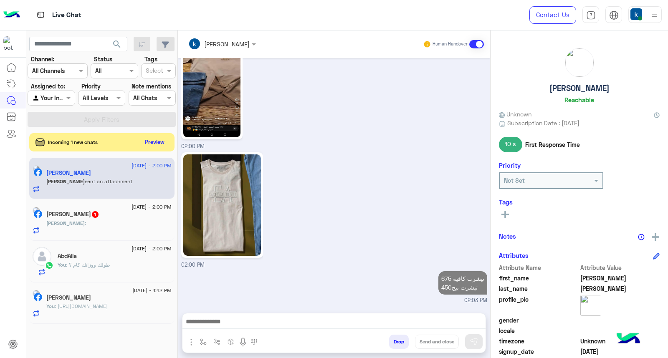
click at [93, 213] on h5 "Ahmed Elaidy 1" at bounding box center [72, 214] width 53 height 7
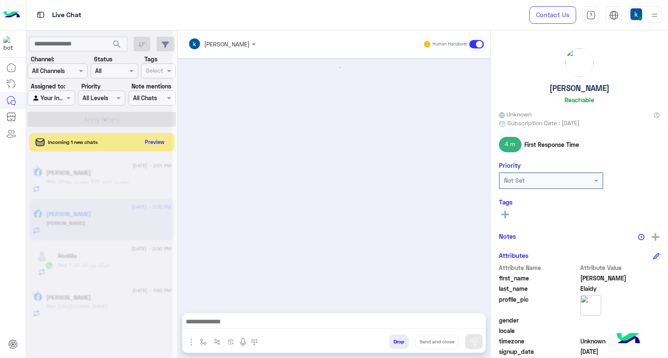
scroll to position [750, 0]
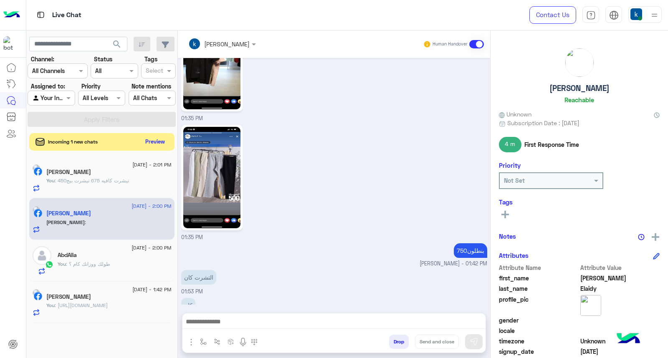
click at [154, 142] on button "Preview" at bounding box center [155, 141] width 26 height 11
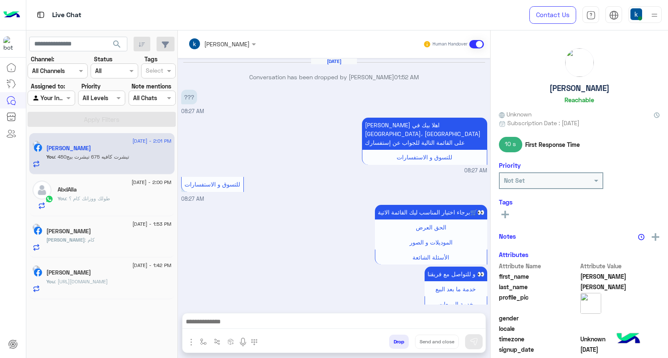
scroll to position [778, 0]
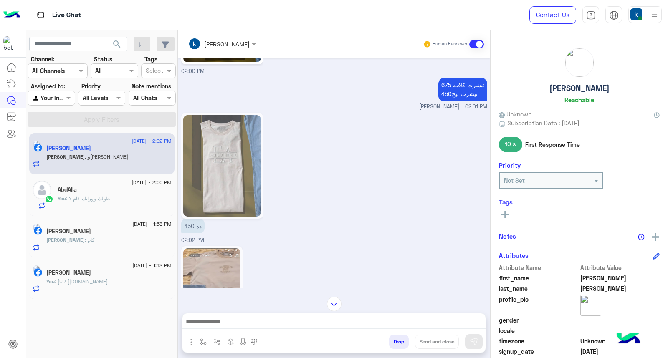
scroll to position [1045, 0]
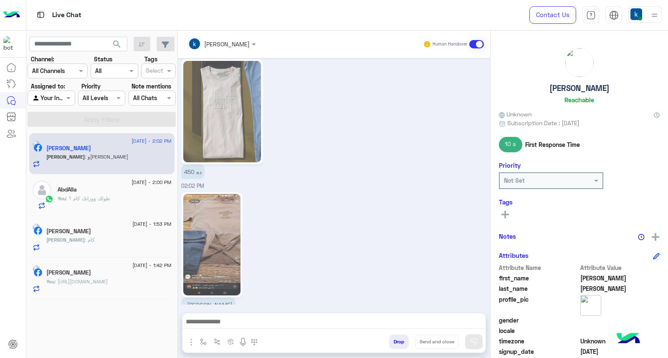
click at [220, 223] on img at bounding box center [211, 244] width 57 height 101
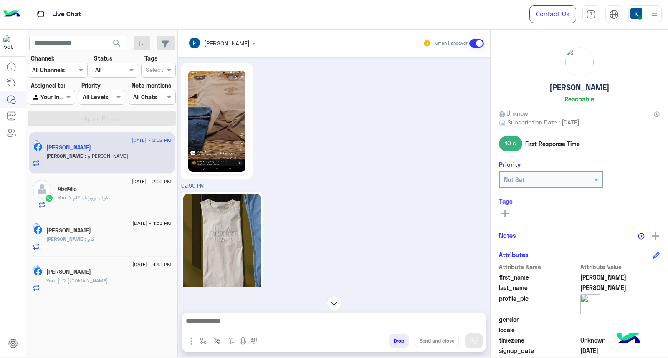
scroll to position [684, 0]
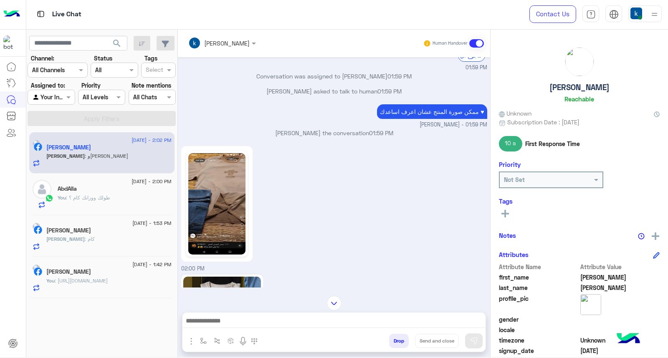
click at [219, 204] on img at bounding box center [216, 203] width 57 height 101
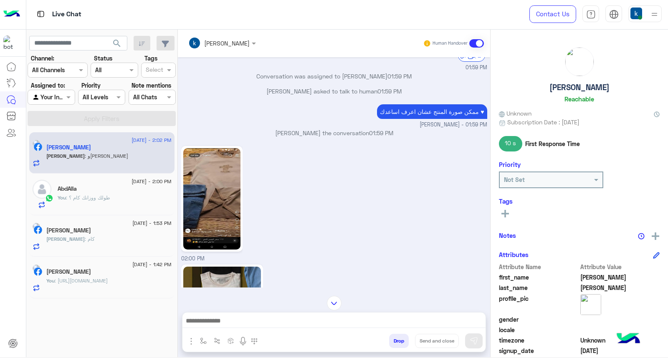
click at [244, 313] on div at bounding box center [333, 323] width 303 height 21
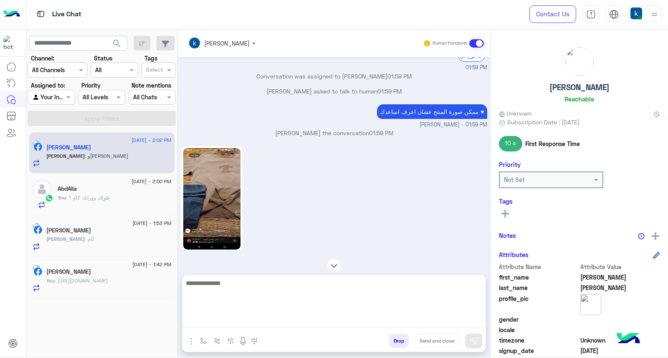
click at [248, 318] on textarea at bounding box center [333, 303] width 303 height 50
type textarea "**********"
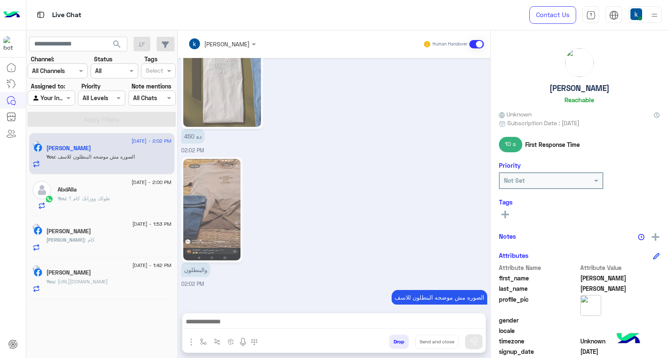
scroll to position [1006, 0]
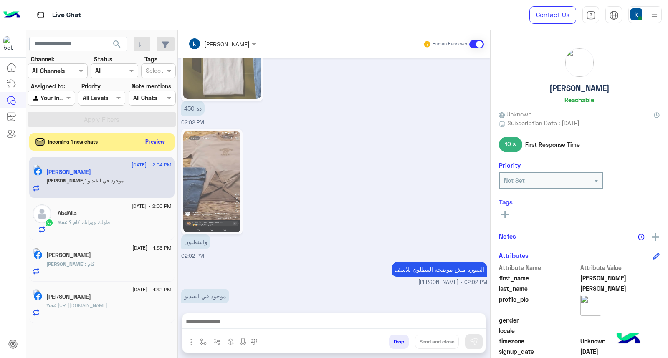
click at [157, 139] on button "Preview" at bounding box center [155, 141] width 26 height 11
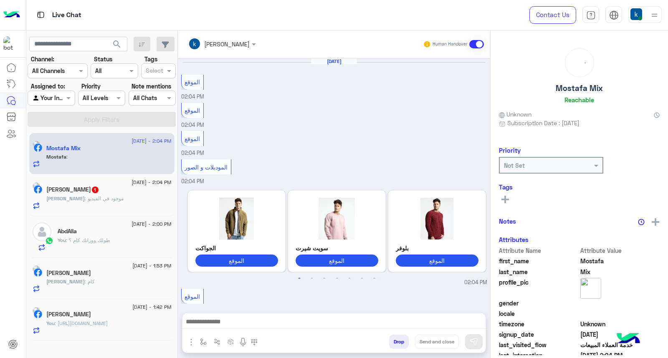
scroll to position [427, 0]
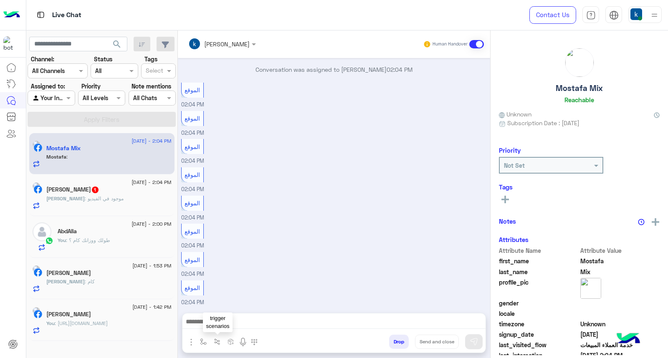
click at [204, 339] on img "button" at bounding box center [203, 342] width 7 height 7
click at [218, 327] on input "text" at bounding box center [218, 324] width 34 height 10
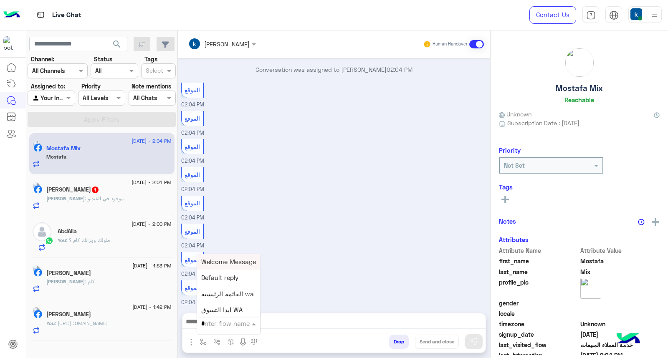
type input "**"
click at [231, 277] on span "عناوين الفروع" at bounding box center [219, 278] width 36 height 8
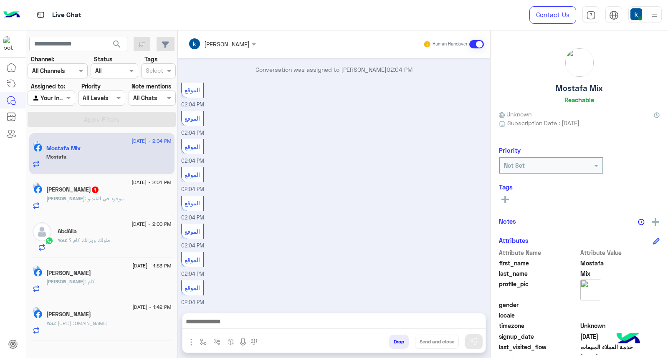
type textarea "**********"
click at [434, 344] on button "Send and close" at bounding box center [437, 342] width 44 height 14
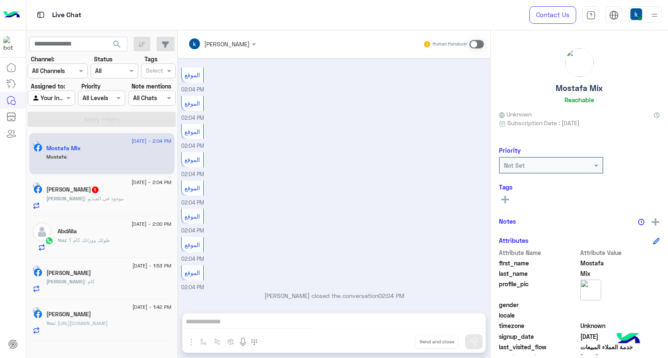
click at [131, 197] on div "Mohamed : موجود في الفيديو" at bounding box center [108, 202] width 125 height 15
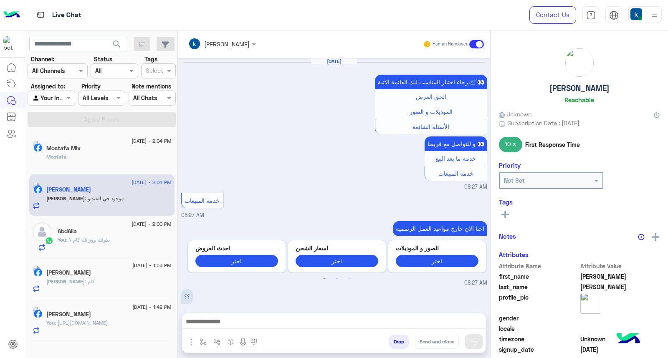
scroll to position [978, 0]
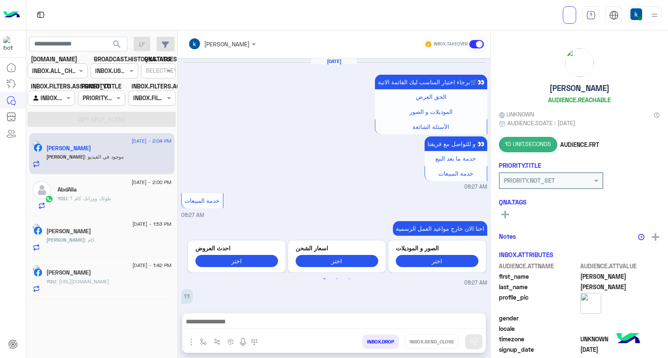
scroll to position [978, 0]
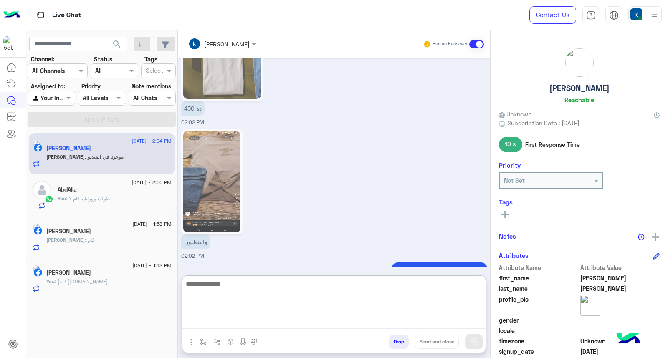
click at [222, 328] on textarea at bounding box center [333, 304] width 303 height 50
paste textarea "**********"
type textarea "**********"
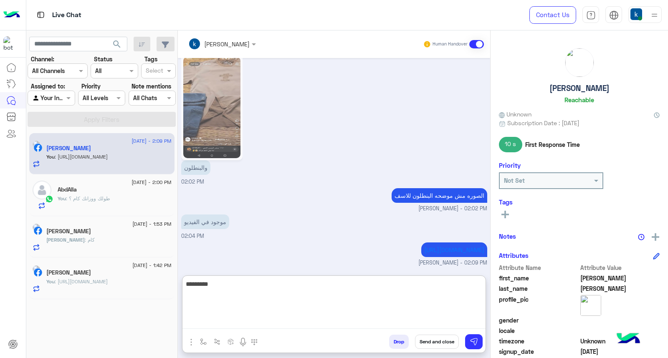
type textarea "**********"
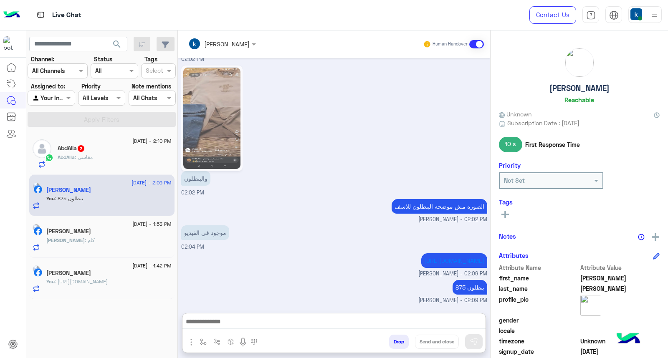
click at [98, 147] on div "AbdAlla 2" at bounding box center [115, 149] width 114 height 9
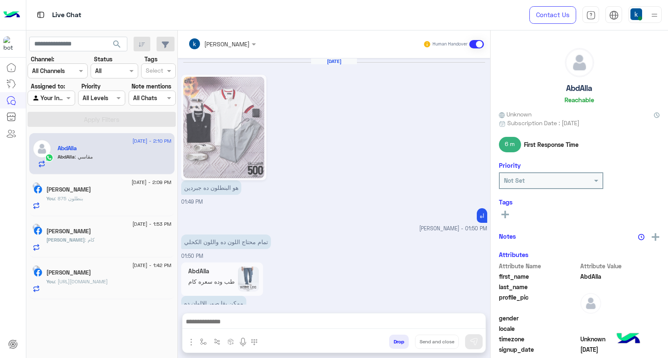
scroll to position [1059, 0]
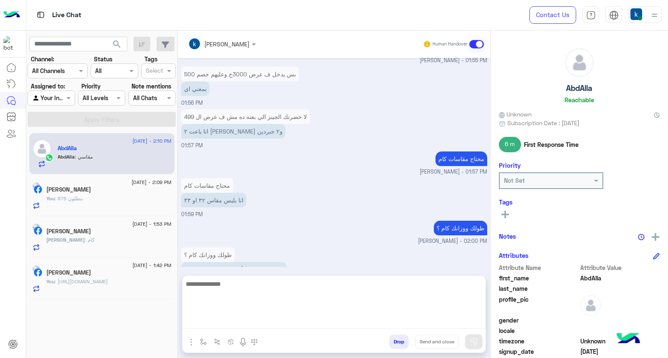
click at [238, 324] on textarea at bounding box center [333, 304] width 303 height 50
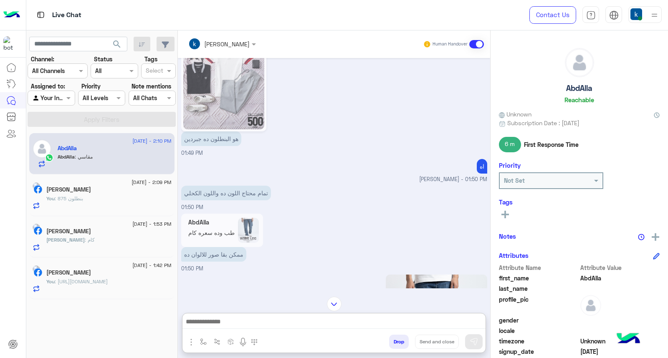
click at [190, 340] on img "button" at bounding box center [191, 342] width 10 height 10
click at [206, 327] on span "Images" at bounding box center [210, 324] width 21 height 10
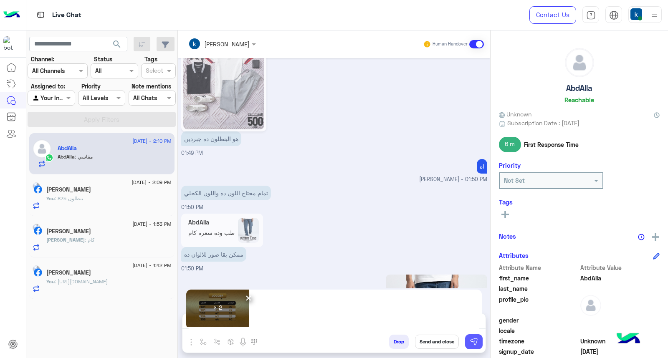
click at [477, 339] on img at bounding box center [474, 342] width 8 height 8
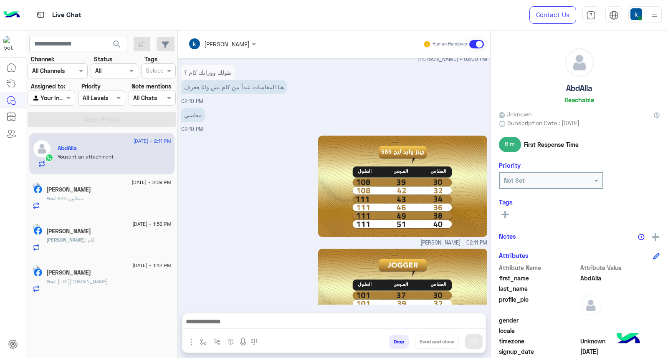
scroll to position [2365, 0]
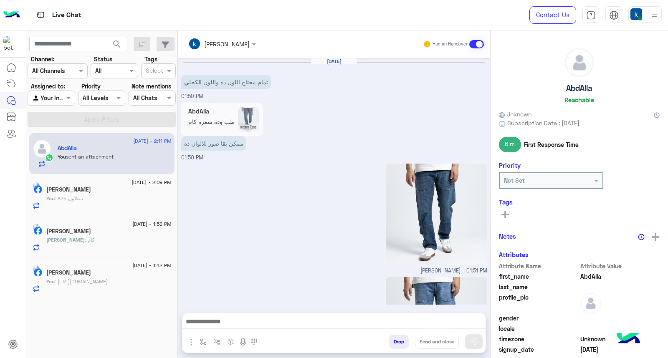
scroll to position [1127, 0]
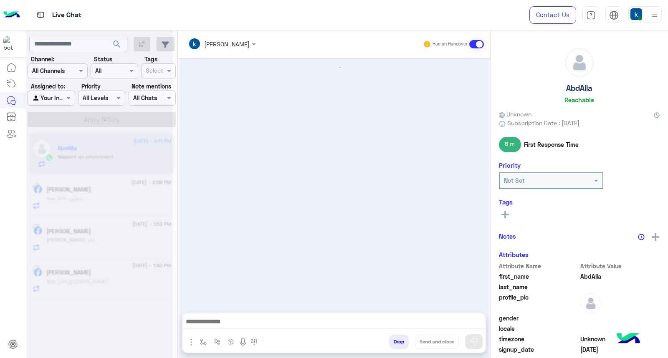
scroll to position [1127, 0]
